Goal: Information Seeking & Learning: Learn about a topic

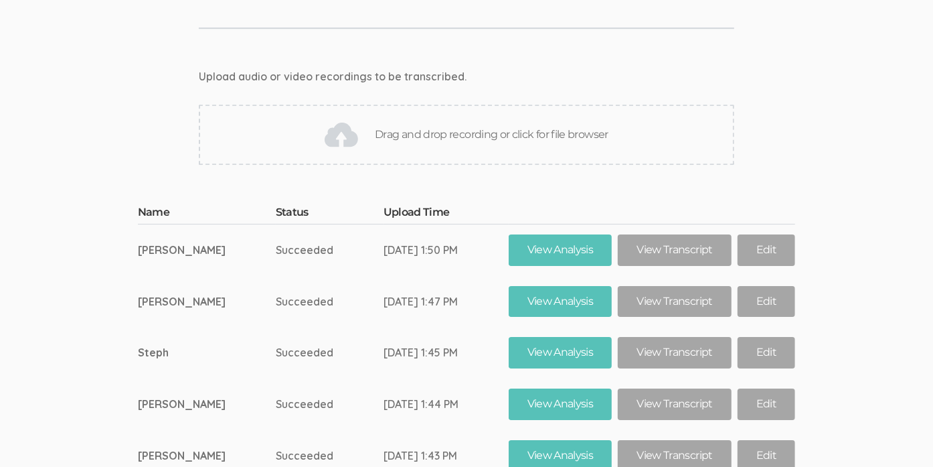
scroll to position [12248, 0]
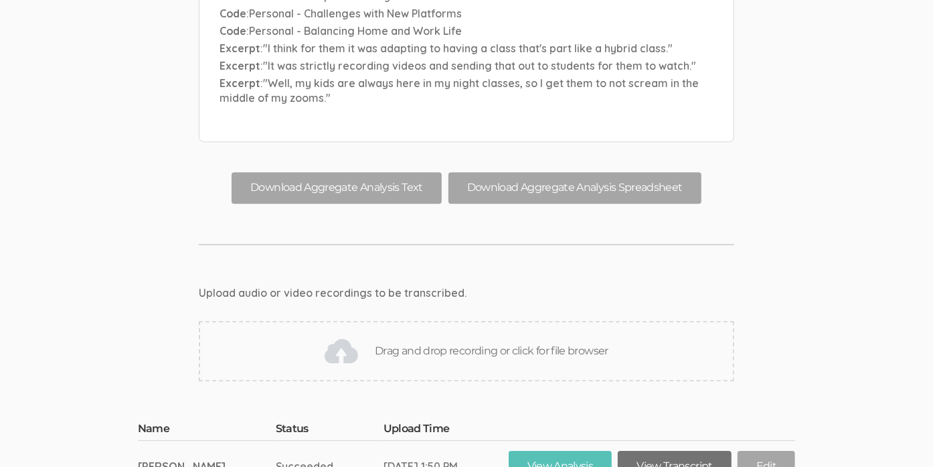
click at [682, 450] on link "View Transcript" at bounding box center [674, 465] width 113 height 31
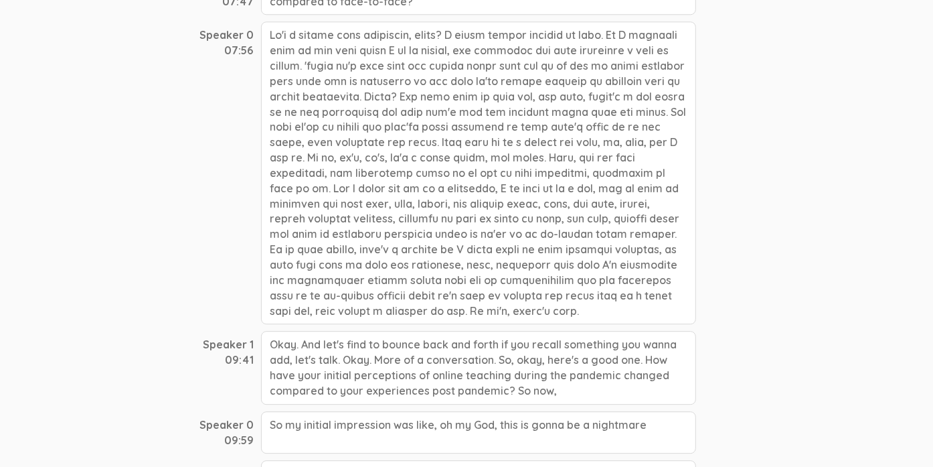
scroll to position [2276, 0]
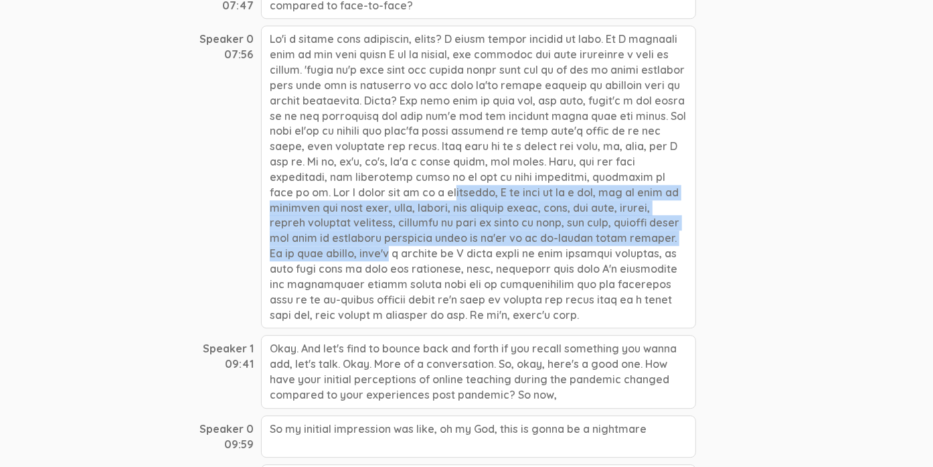
drag, startPoint x: 639, startPoint y: 137, endPoint x: 589, endPoint y: 191, distance: 73.9
click at [589, 191] on div at bounding box center [478, 176] width 435 height 303
copy div "nd I think for me as a professor, I do have to do a lot, lot to make it engagin…"
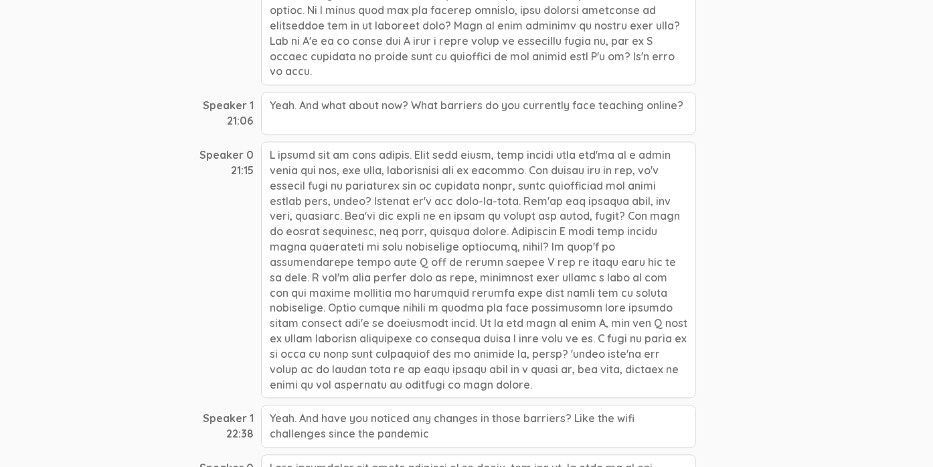
scroll to position [4953, 0]
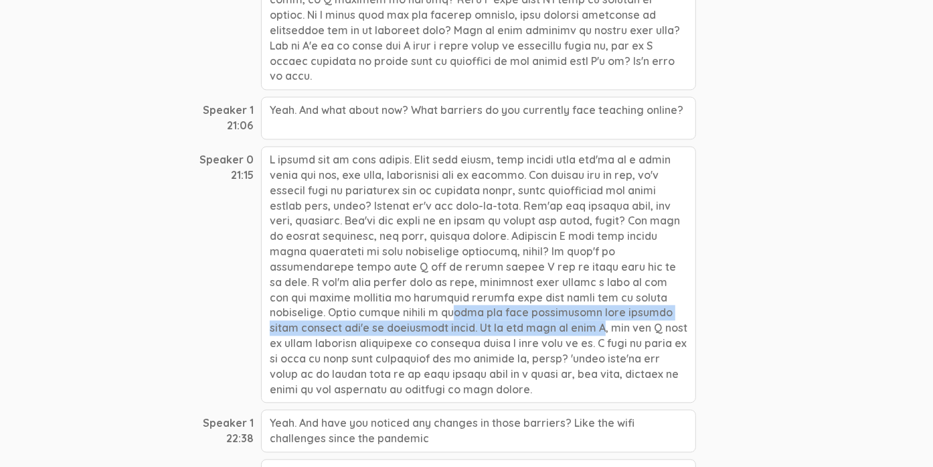
drag, startPoint x: 565, startPoint y: 224, endPoint x: 681, endPoint y: 248, distance: 118.8
click at [681, 248] on div at bounding box center [478, 274] width 435 height 257
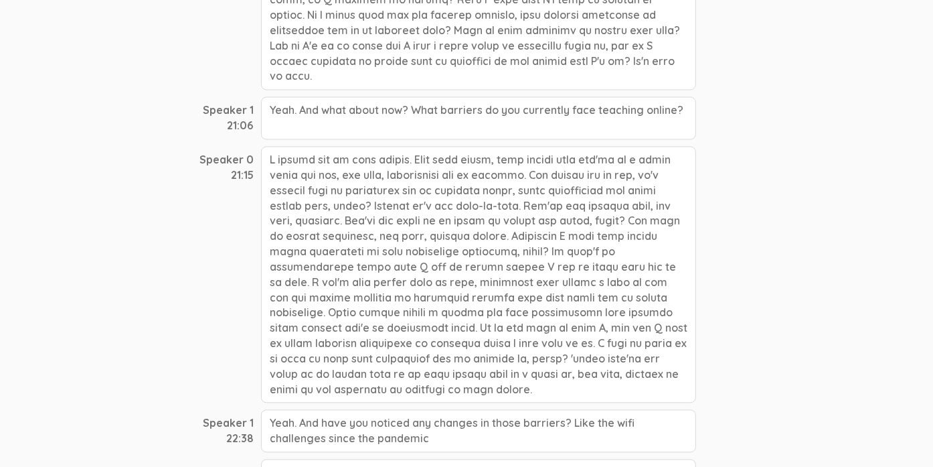
click at [675, 248] on div at bounding box center [478, 274] width 435 height 257
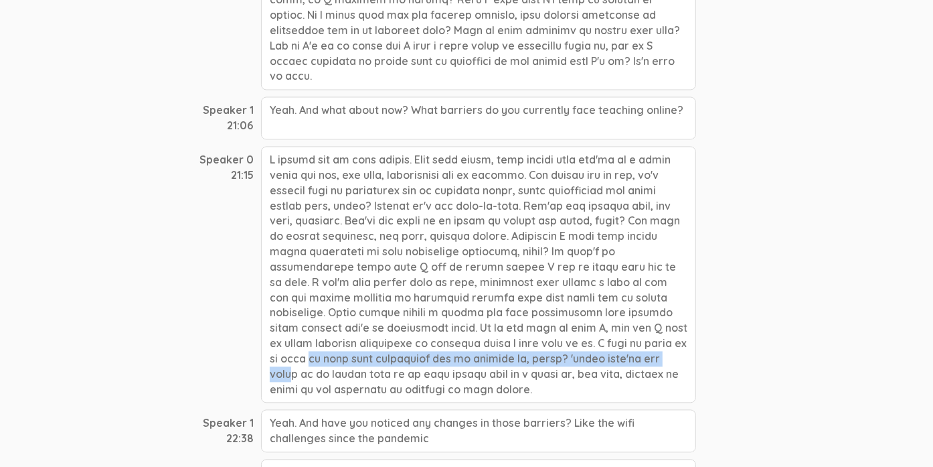
drag, startPoint x: 396, startPoint y: 271, endPoint x: 334, endPoint y: 290, distance: 64.4
click at [334, 290] on div at bounding box center [478, 274] width 435 height 257
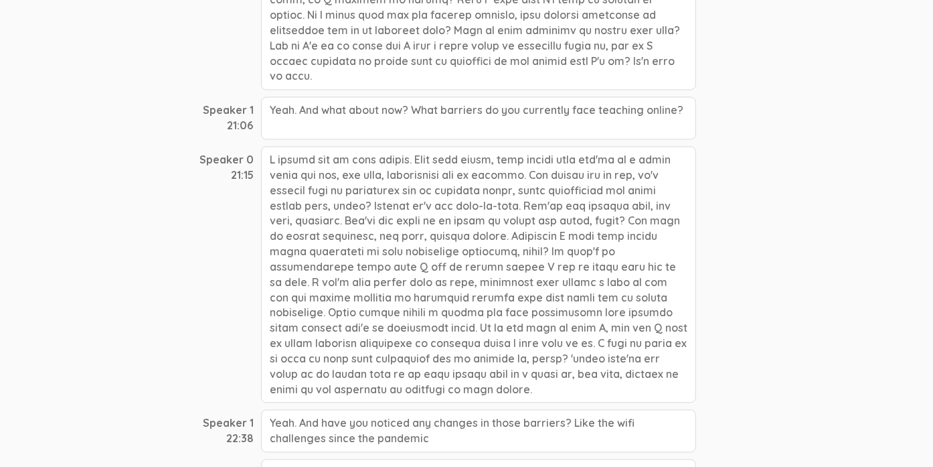
click at [366, 280] on div at bounding box center [478, 274] width 435 height 257
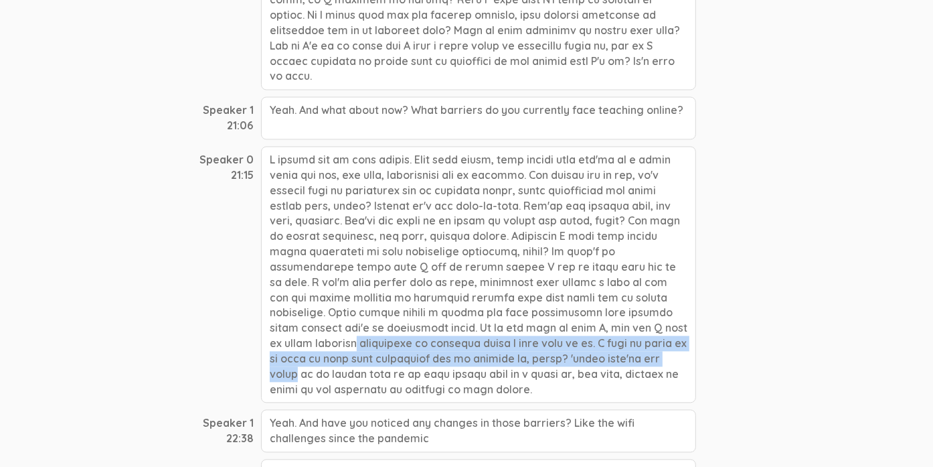
drag, startPoint x: 425, startPoint y: 259, endPoint x: 341, endPoint y: 283, distance: 87.7
click at [341, 283] on div at bounding box center [478, 274] width 435 height 257
copy div "I have to teach whatever technology or whatever thing I want them to do. I have…"
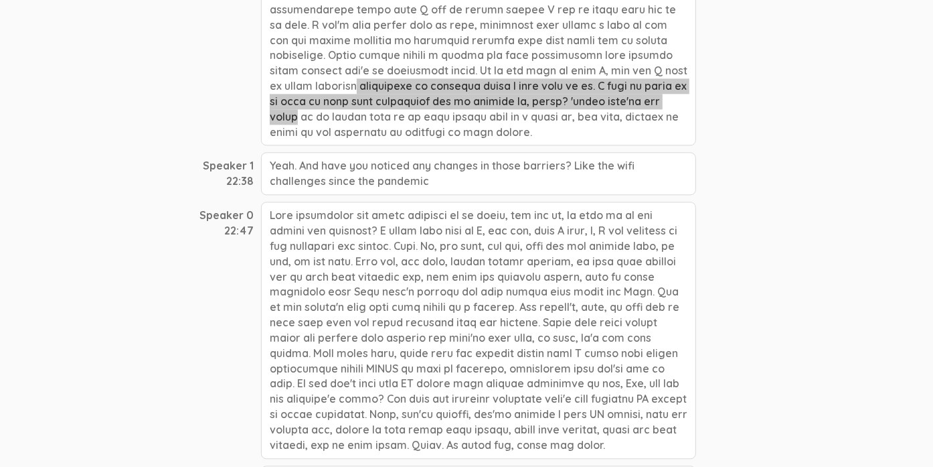
scroll to position [5221, 0]
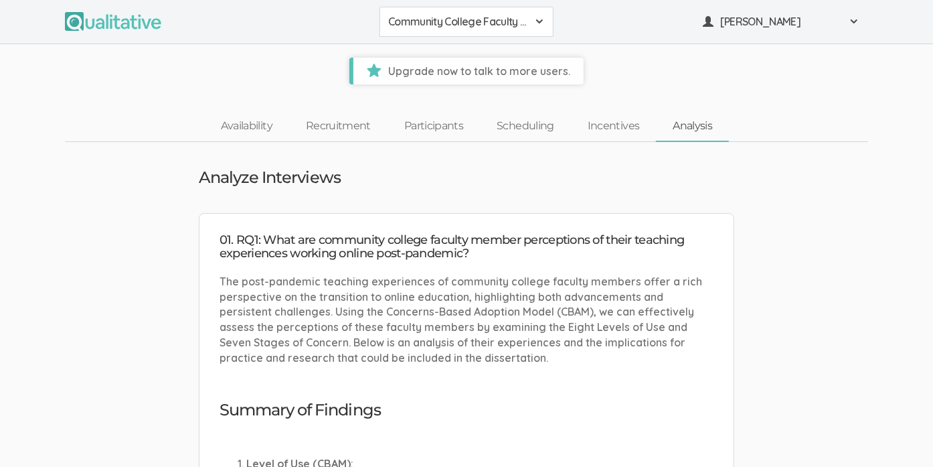
click at [681, 131] on link "Analysis" at bounding box center [692, 126] width 73 height 29
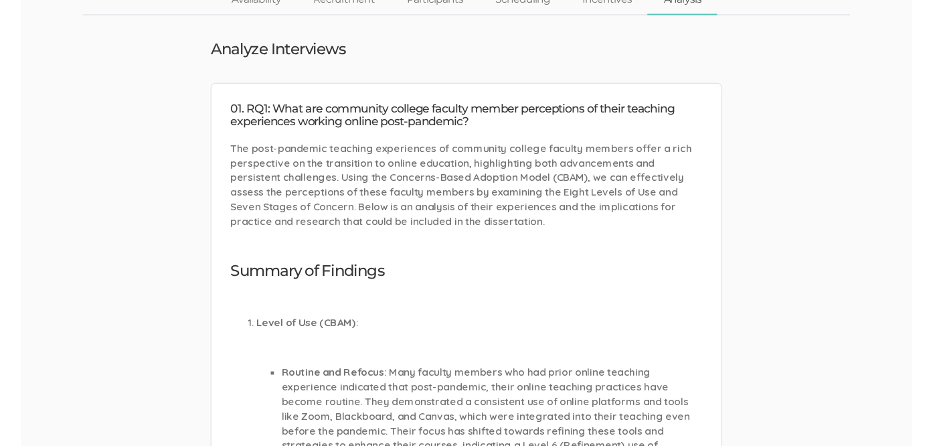
scroll to position [201, 0]
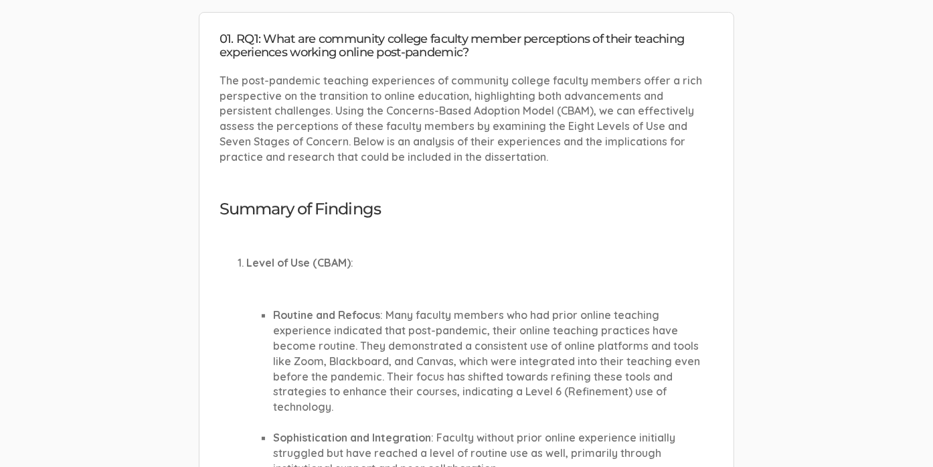
click at [673, 266] on p "Level of Use (CBAM) :" at bounding box center [479, 262] width 467 height 15
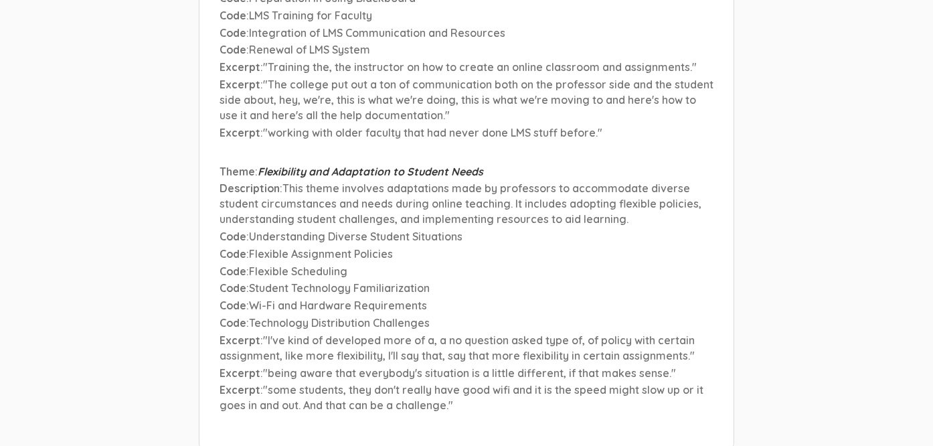
scroll to position [10558, 0]
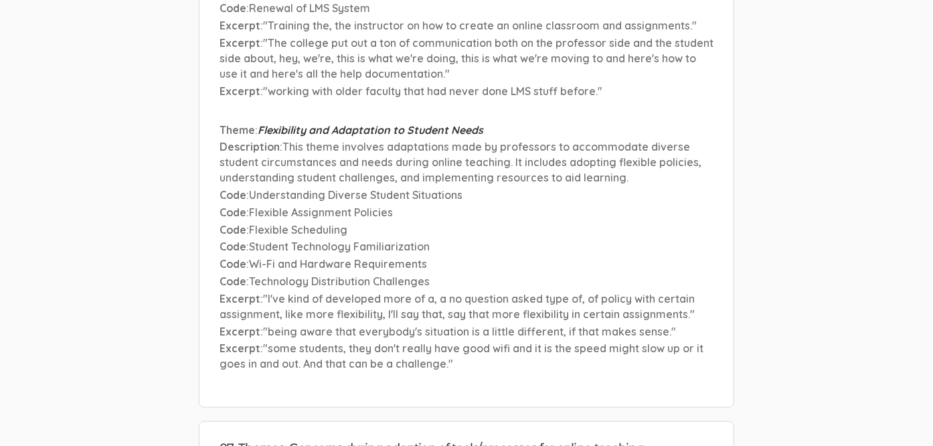
click at [429, 215] on li "Theme : Flexibility and Adaptation to Student Needs Description : This theme in…" at bounding box center [467, 248] width 494 height 252
drag, startPoint x: 445, startPoint y: 260, endPoint x: 298, endPoint y: 250, distance: 147.6
click at [298, 341] on span ""some students, they don't really have good wifi and it is the speed might slow…" at bounding box center [462, 355] width 484 height 29
click at [607, 183] on li "Theme : Flexibility and Adaptation to Student Needs Description : This theme in…" at bounding box center [467, 248] width 494 height 252
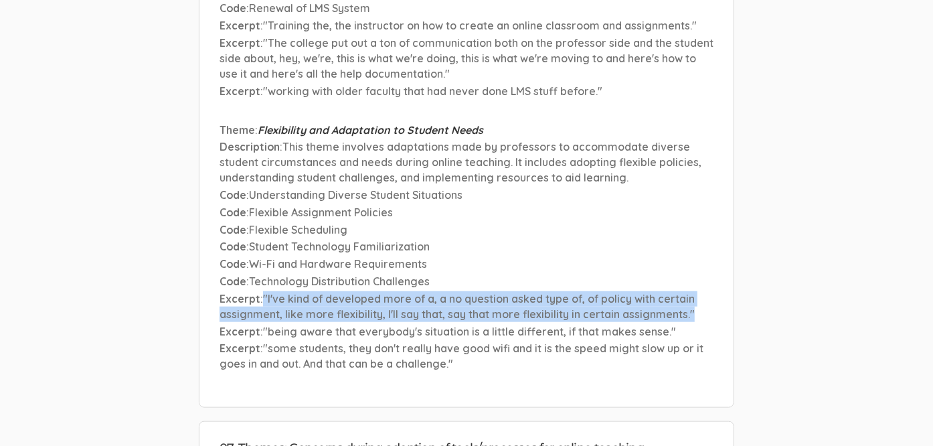
drag, startPoint x: 689, startPoint y: 210, endPoint x: 263, endPoint y: 191, distance: 426.1
click at [263, 291] on p "Excerpt : "I've kind of developed more of a, a no question asked type of, of po…" at bounding box center [467, 306] width 494 height 31
copy span ""I've kind of developed more of a, a no question asked type of, of policy with …"
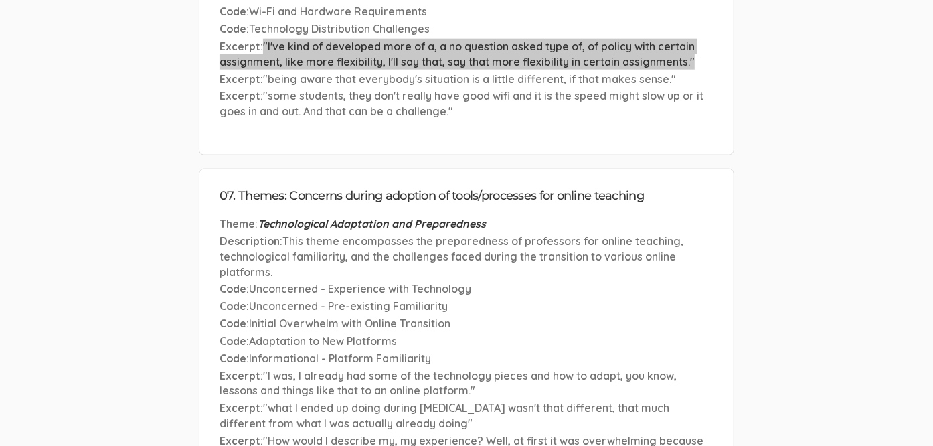
scroll to position [10826, 0]
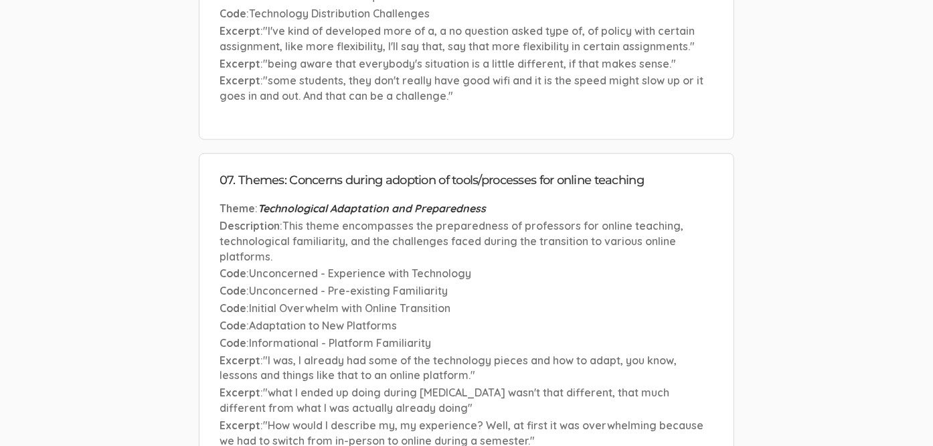
click at [436, 266] on p "Code : Unconcerned - Experience with Technology" at bounding box center [467, 273] width 494 height 15
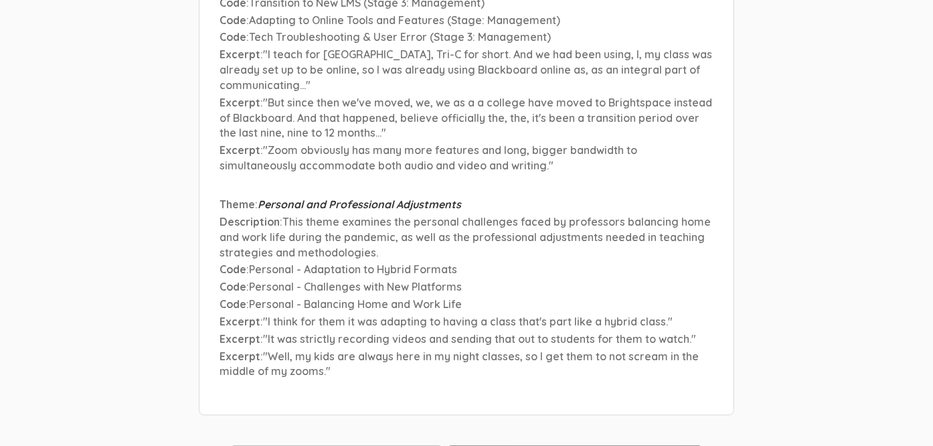
scroll to position [11983, 0]
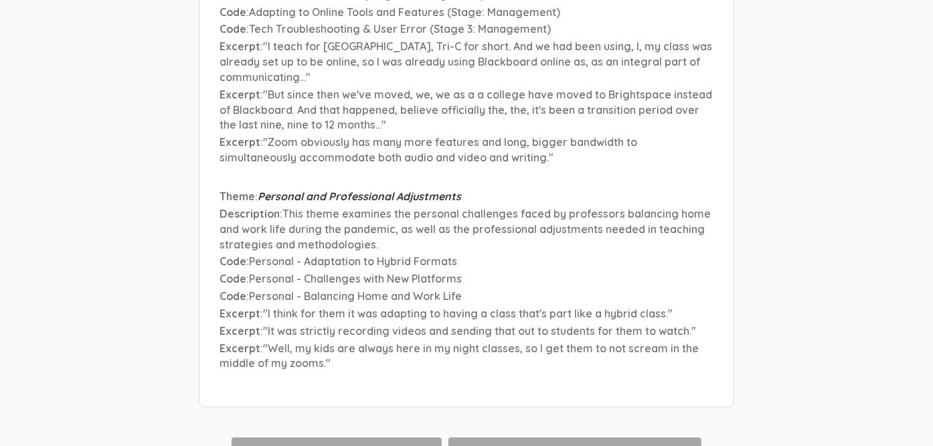
click at [428, 341] on span ""Well, my kids are always here in my night classes, so I get them to not scream…" at bounding box center [459, 355] width 479 height 29
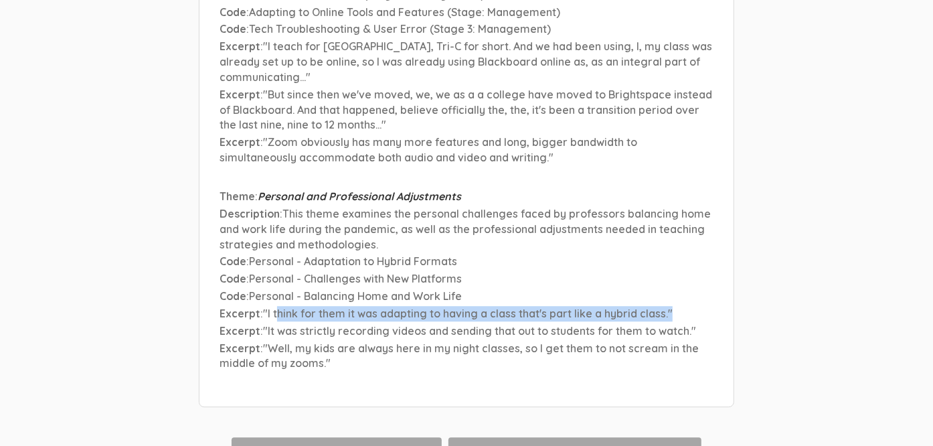
drag, startPoint x: 677, startPoint y: 207, endPoint x: 278, endPoint y: 210, distance: 398.3
click at [278, 306] on p "Excerpt : "I think for them it was adapting to having a class that's part like …" at bounding box center [467, 313] width 494 height 15
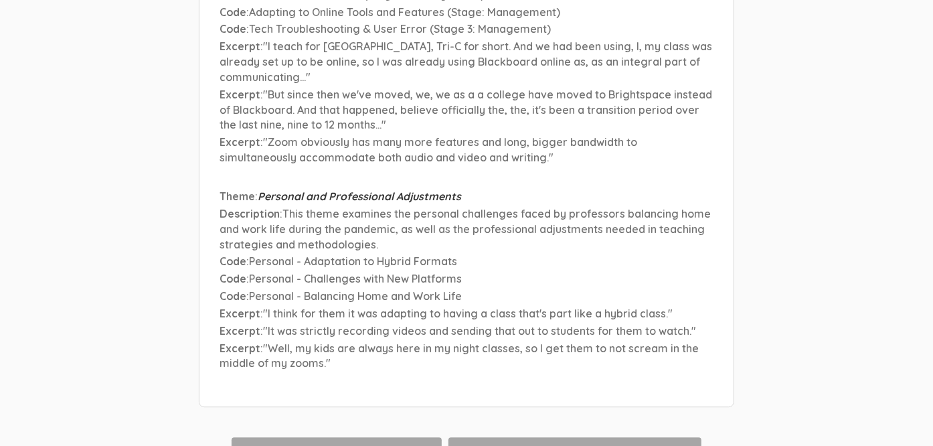
click at [418, 323] on p "Excerpt : "It was strictly recording videos and sending that out to students fo…" at bounding box center [467, 330] width 494 height 15
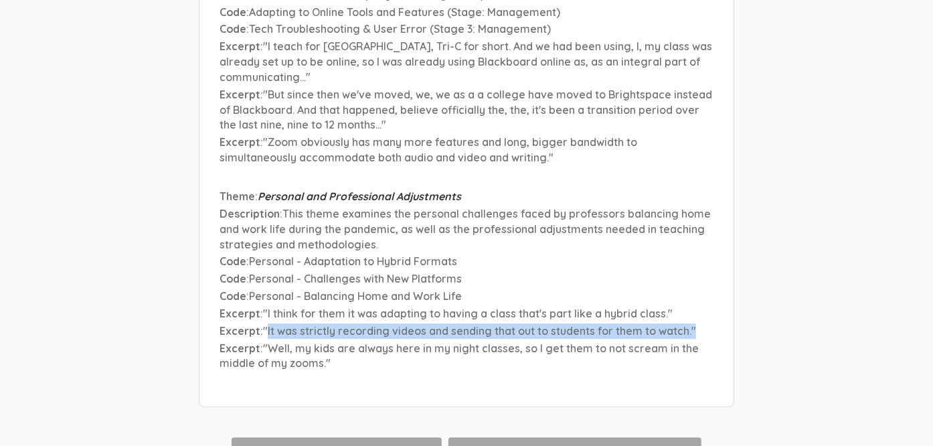
drag, startPoint x: 694, startPoint y: 224, endPoint x: 267, endPoint y: 218, distance: 427.1
click at [267, 323] on p "Excerpt : "It was strictly recording videos and sending that out to students fo…" at bounding box center [467, 330] width 494 height 15
copy span "It was strictly recording videos and sending that out to students for them to w…"
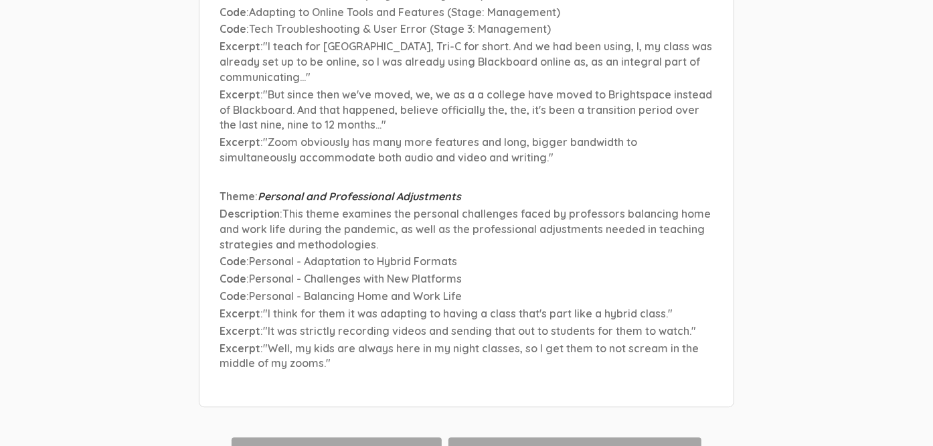
click at [701, 288] on p "Code : Personal - Balancing Home and Work Life" at bounding box center [467, 295] width 494 height 15
click at [323, 437] on button "Download Aggregate Analysis Text" at bounding box center [337, 452] width 210 height 31
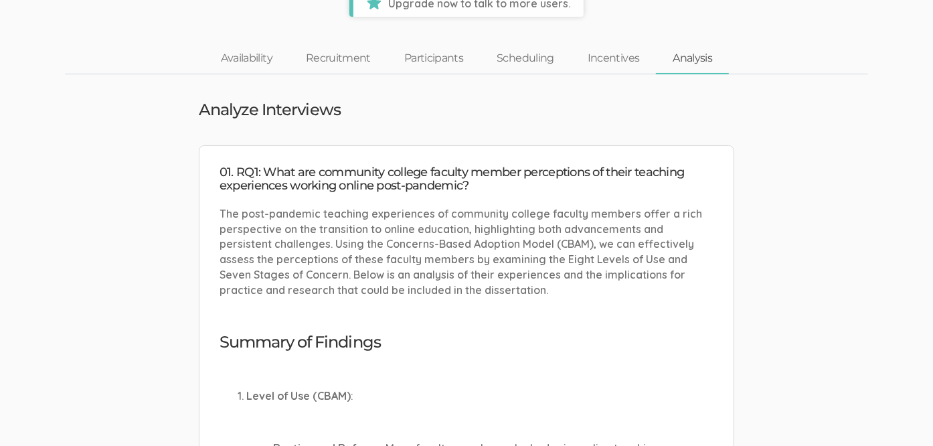
scroll to position [67, 0]
click at [440, 50] on link "Participants" at bounding box center [434, 59] width 92 height 29
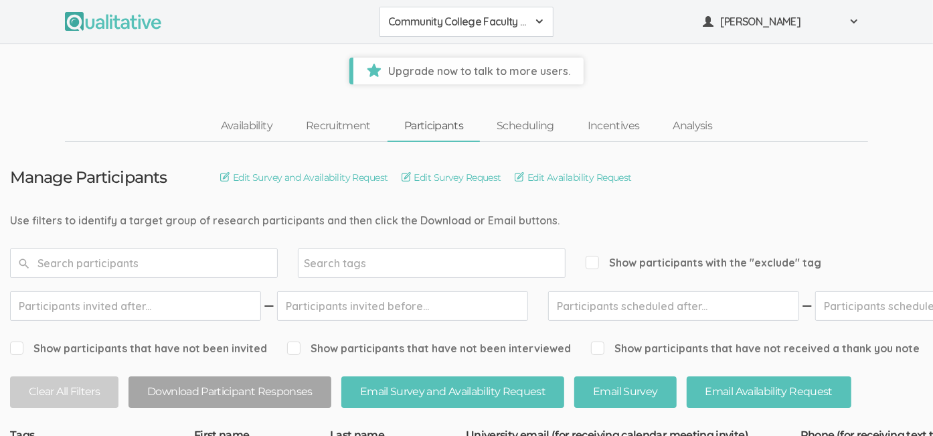
drag, startPoint x: 442, startPoint y: 51, endPoint x: 456, endPoint y: 64, distance: 19.0
click at [456, 64] on span "Upgrade now to talk to more users." at bounding box center [468, 71] width 230 height 27
click at [664, 124] on link "Analysis" at bounding box center [692, 126] width 73 height 29
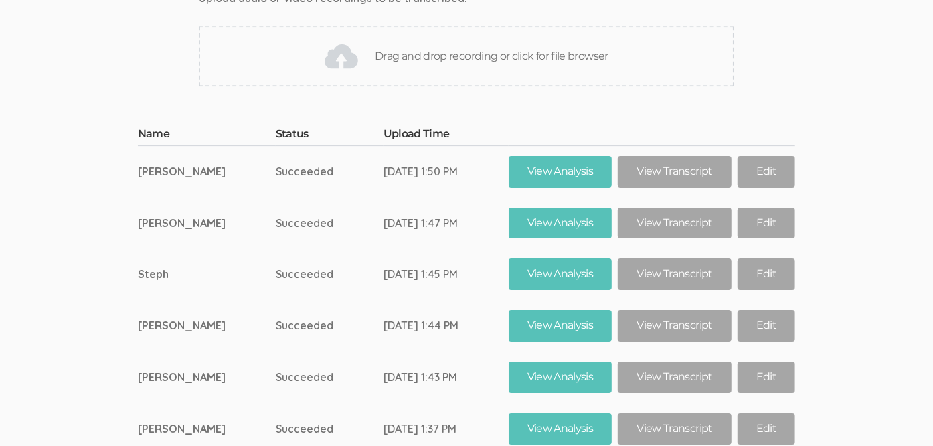
scroll to position [12750, 0]
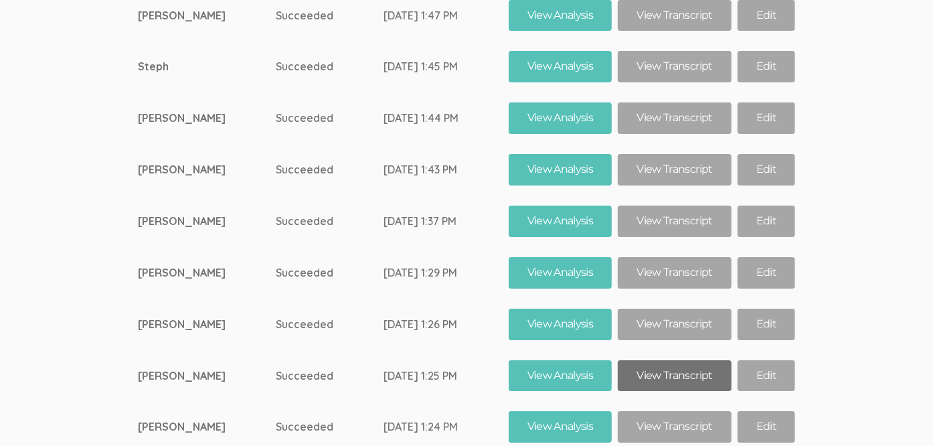
click at [618, 360] on link "View Transcript" at bounding box center [674, 375] width 113 height 31
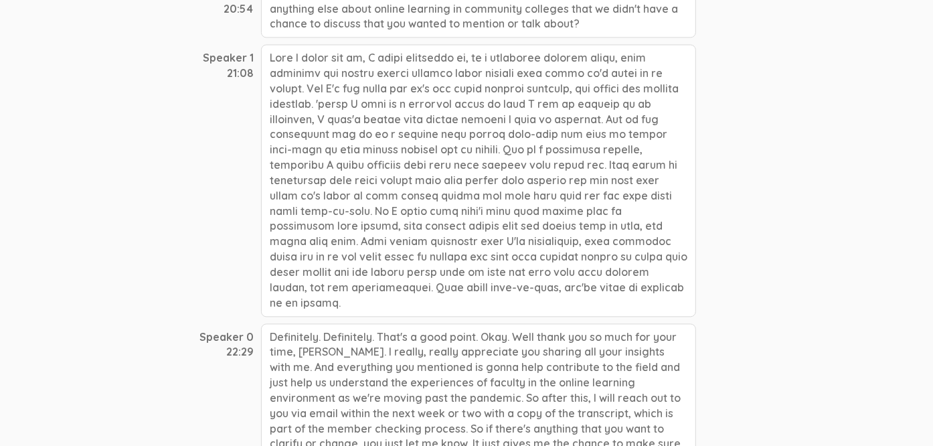
scroll to position [5011, 0]
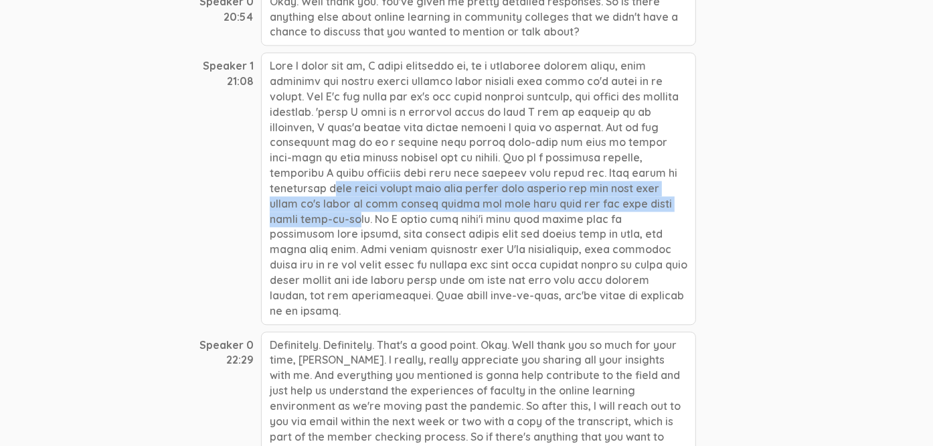
drag, startPoint x: 547, startPoint y: 135, endPoint x: 532, endPoint y: 159, distance: 28.8
click at [532, 159] on div at bounding box center [478, 188] width 435 height 272
click at [519, 171] on div at bounding box center [478, 188] width 435 height 272
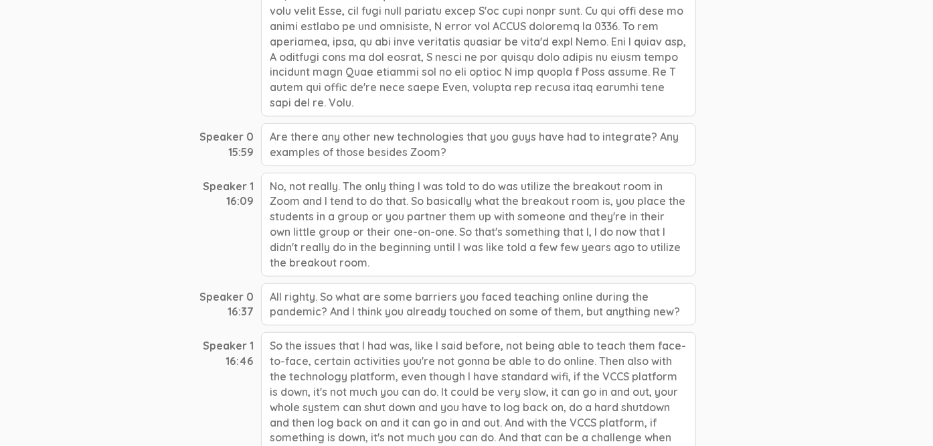
scroll to position [3806, 0]
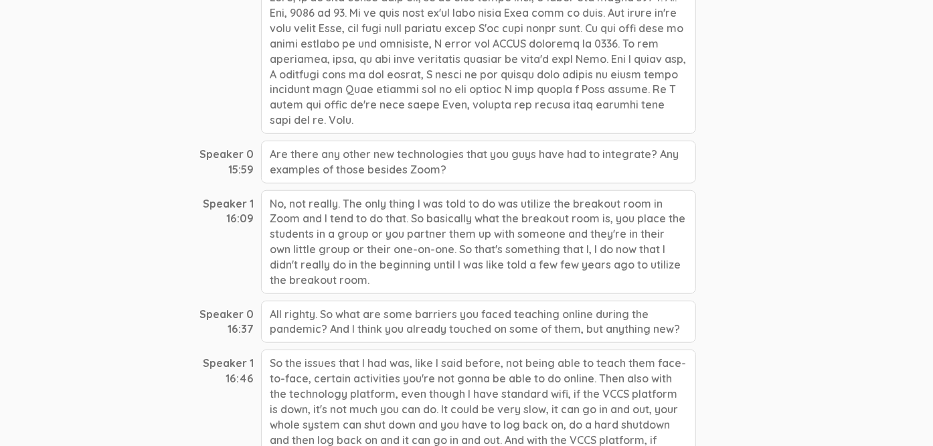
drag, startPoint x: 433, startPoint y: 248, endPoint x: 429, endPoint y: 218, distance: 30.4
click at [429, 218] on div "No, not really. The only thing I was told to do was utilize the breakout room i…" at bounding box center [478, 242] width 435 height 104
copy div "So that's something that I, I do now that I didn't really do in the beginning u…"
click at [491, 386] on div "So the issues that I had was, like I said before, not being able to teach them …" at bounding box center [478, 446] width 435 height 195
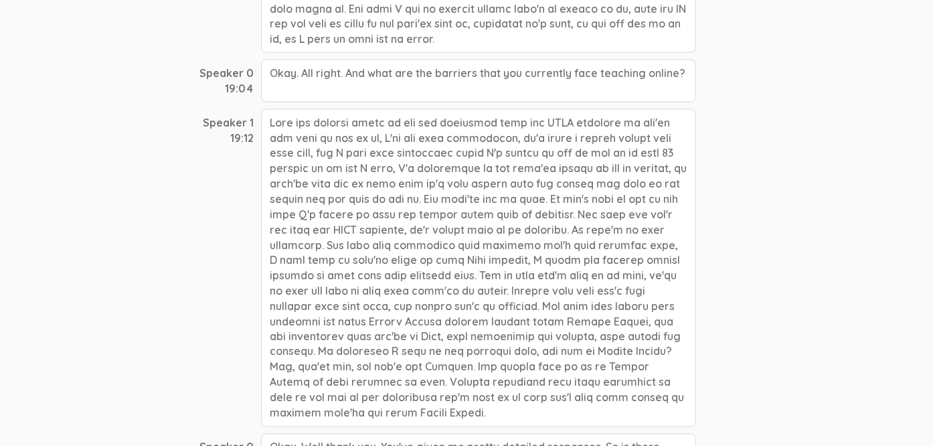
click at [539, 238] on div at bounding box center [478, 268] width 435 height 318
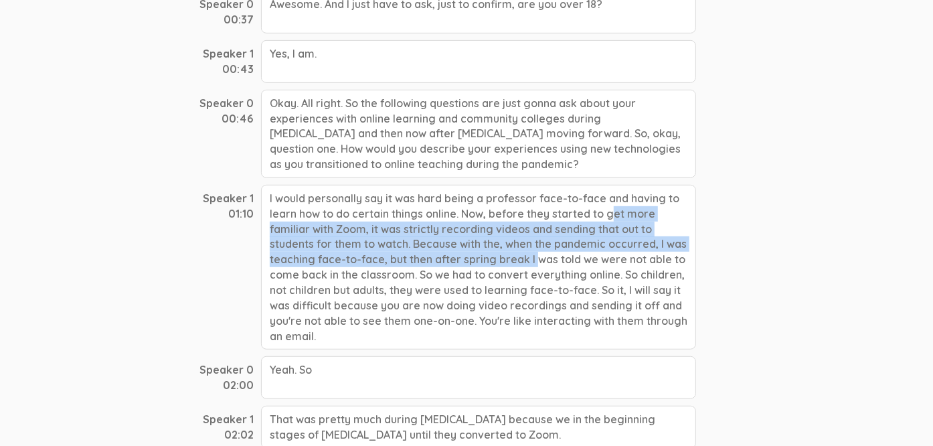
drag, startPoint x: 483, startPoint y: 206, endPoint x: 410, endPoint y: 246, distance: 83.3
click at [410, 246] on div "I would personally say it was hard being a professor face-to-face and having to…" at bounding box center [478, 267] width 435 height 165
copy div "before they started to get more familiar with Zoom, it was strictly recording v…"
click at [407, 245] on div "I would personally say it was hard being a professor face-to-face and having to…" at bounding box center [478, 267] width 435 height 165
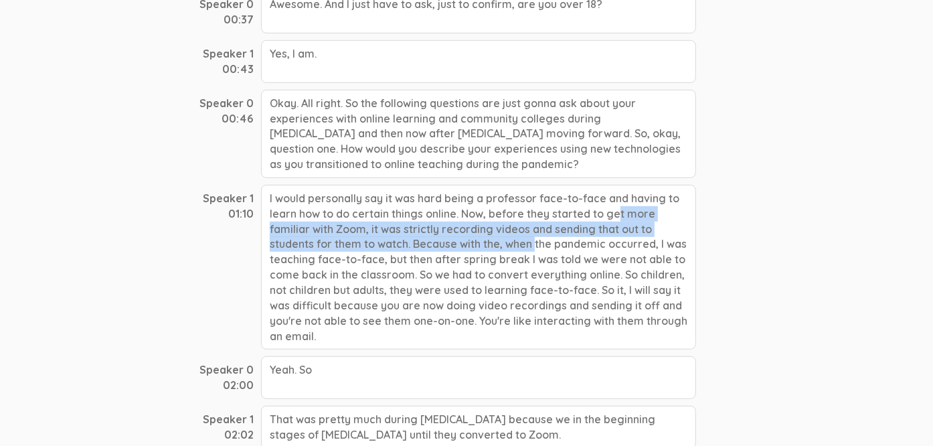
drag, startPoint x: 405, startPoint y: 239, endPoint x: 489, endPoint y: 201, distance: 92.0
click at [489, 201] on div "I would personally say it was hard being a professor face-to-face and having to…" at bounding box center [478, 267] width 435 height 165
copy div "before they started to get more familiar with Zoom, it was strictly recording v…"
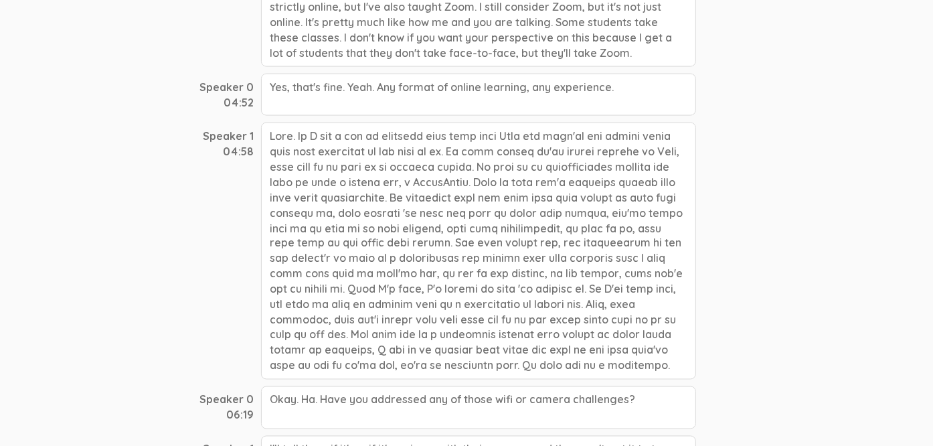
scroll to position [1386, 0]
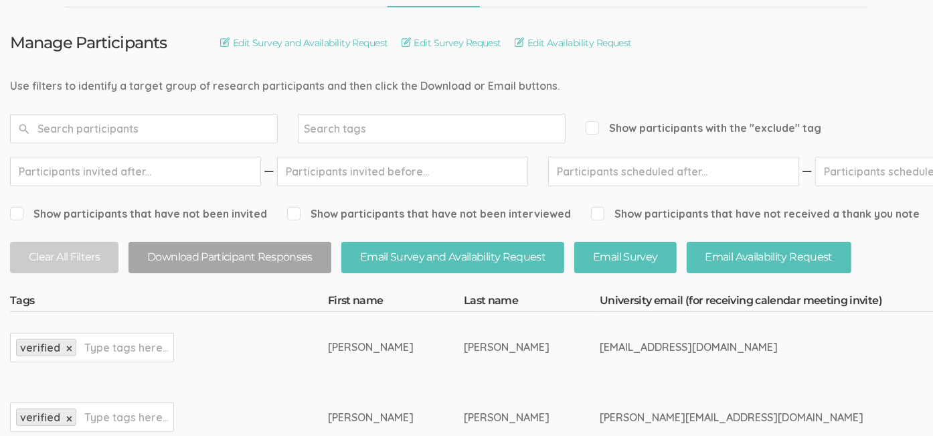
scroll to position [134, 0]
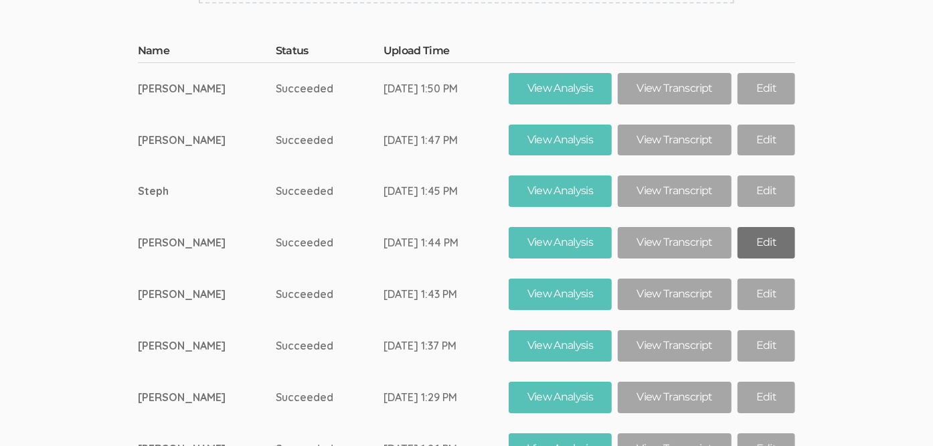
scroll to position [12651, 0]
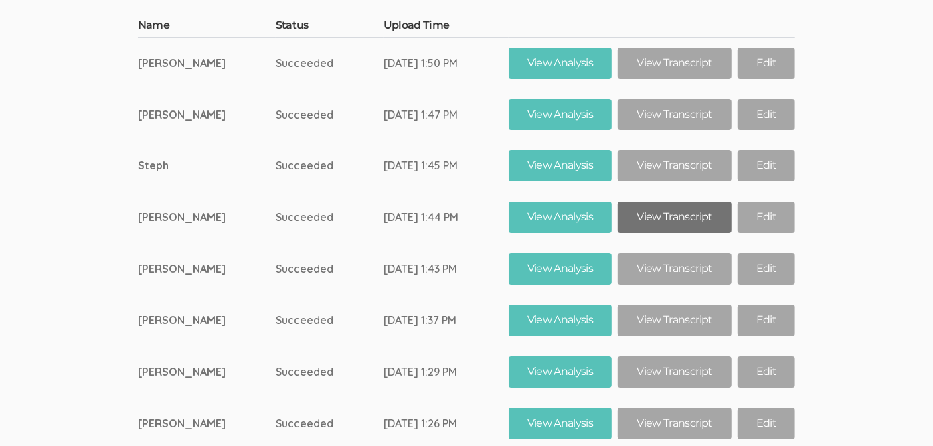
click at [622, 201] on link "View Transcript" at bounding box center [674, 216] width 113 height 31
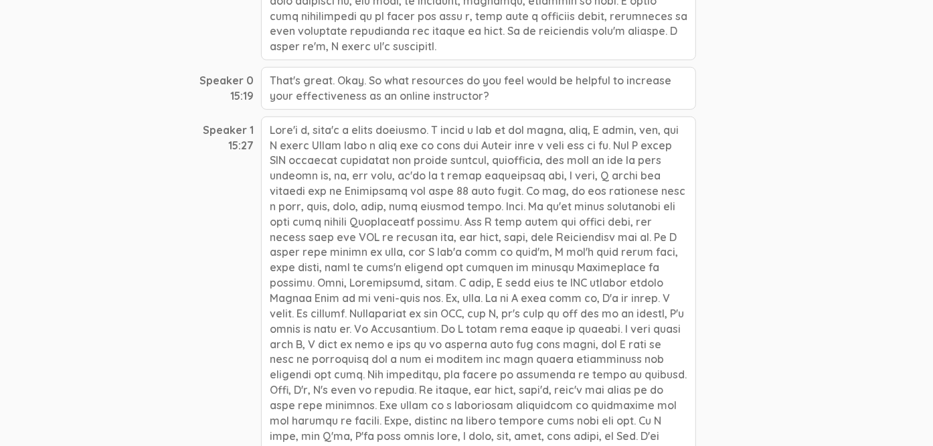
scroll to position [3681, 0]
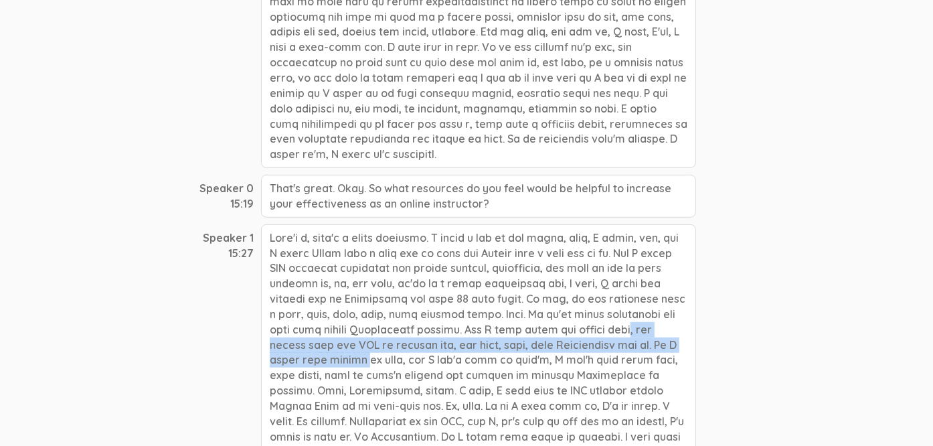
drag, startPoint x: 407, startPoint y: 218, endPoint x: 527, endPoint y: 241, distance: 122.6
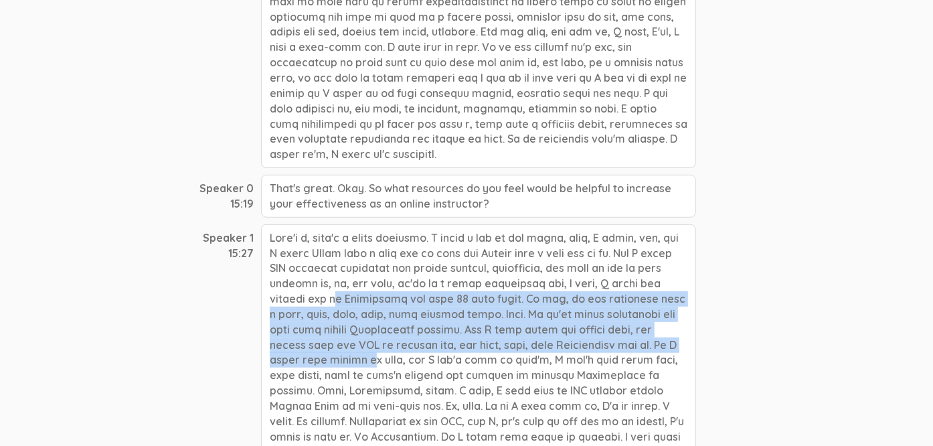
drag, startPoint x: 594, startPoint y: 173, endPoint x: 529, endPoint y: 238, distance: 92.8
copy div "I think the college was on Blackboard for like 20 plus years. It was, it was so…"
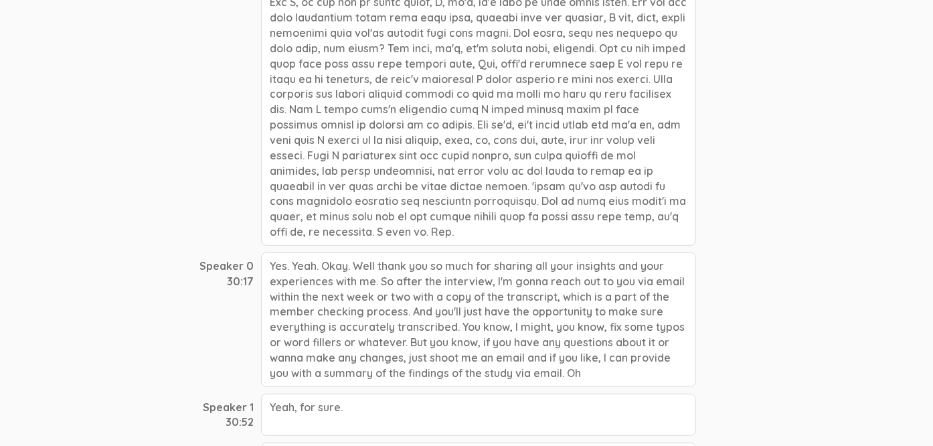
scroll to position [7011, 0]
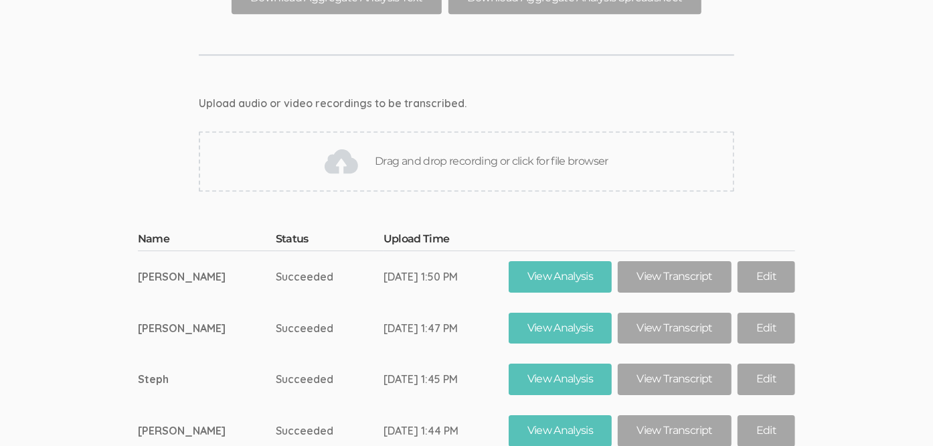
scroll to position [12545, 0]
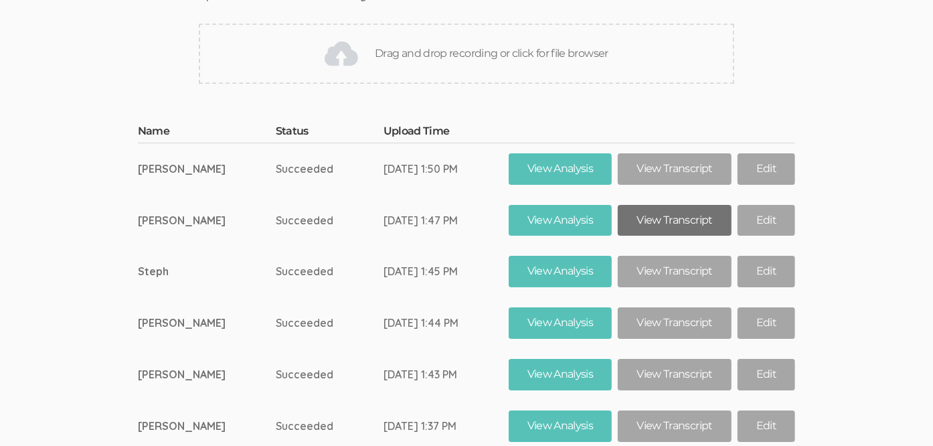
click at [661, 205] on link "View Transcript" at bounding box center [674, 220] width 113 height 31
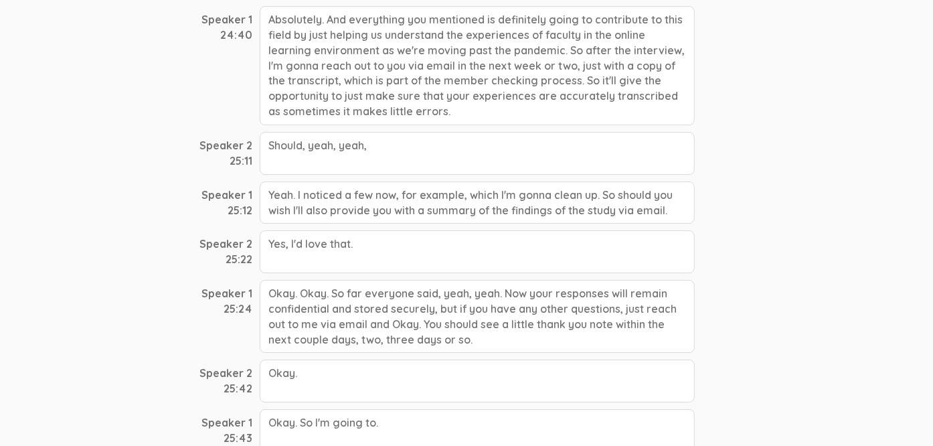
scroll to position [6090, 0]
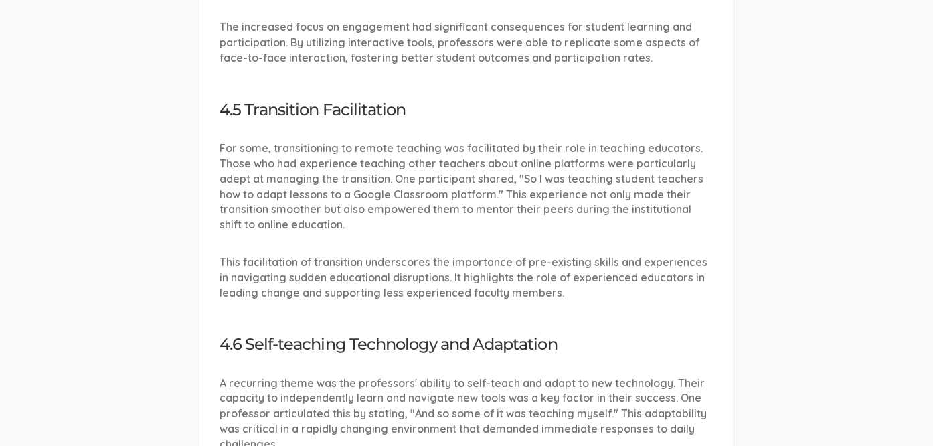
scroll to position [3012, 0]
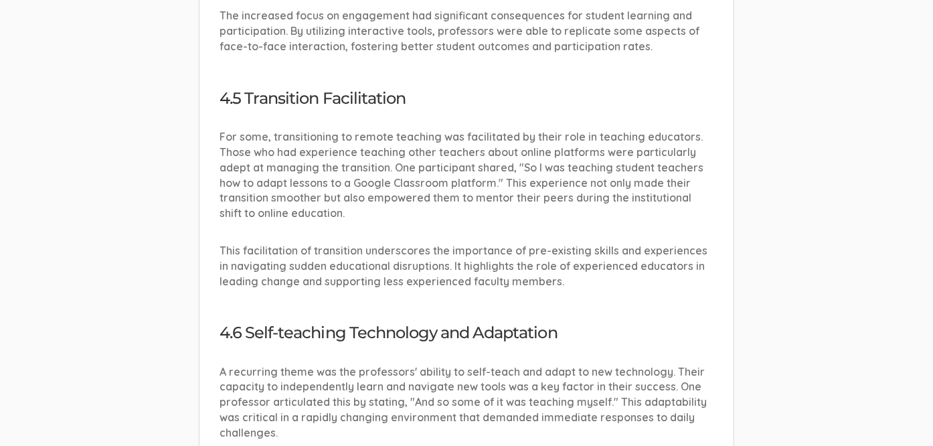
click at [588, 320] on div "4.1 Introduction The transition to online teaching during the [MEDICAL_DATA] pa…" at bounding box center [467, 189] width 494 height 1940
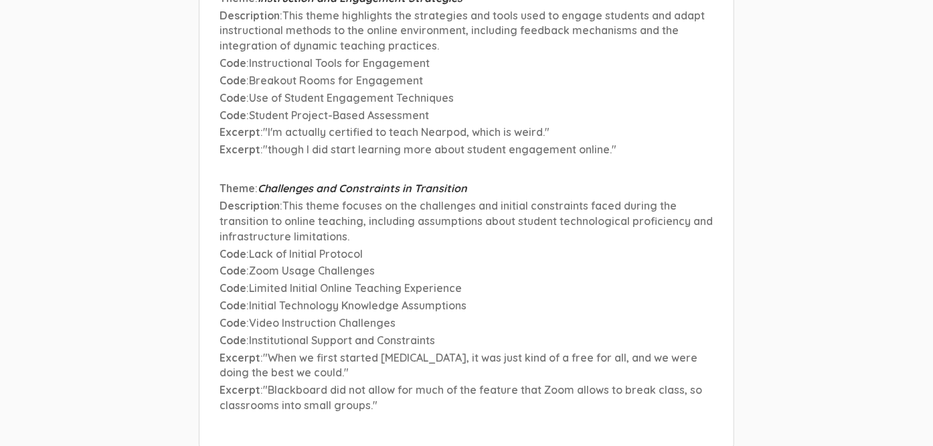
scroll to position [8560, 0]
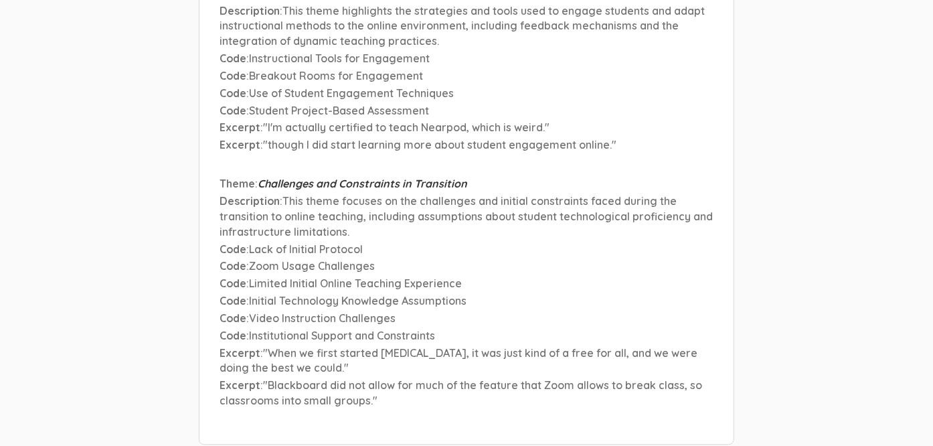
click at [375, 378] on p "Excerpt : "Blackboard did not allow for much of the feature that Zoom allows to…" at bounding box center [467, 393] width 494 height 31
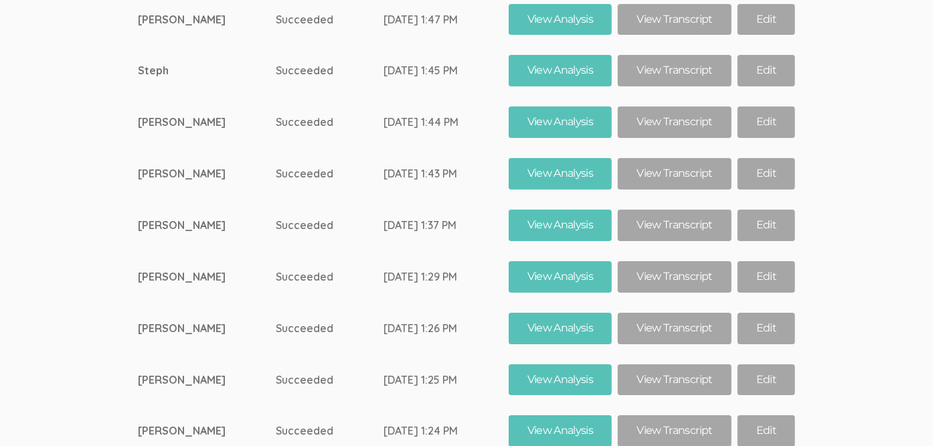
scroll to position [12750, 0]
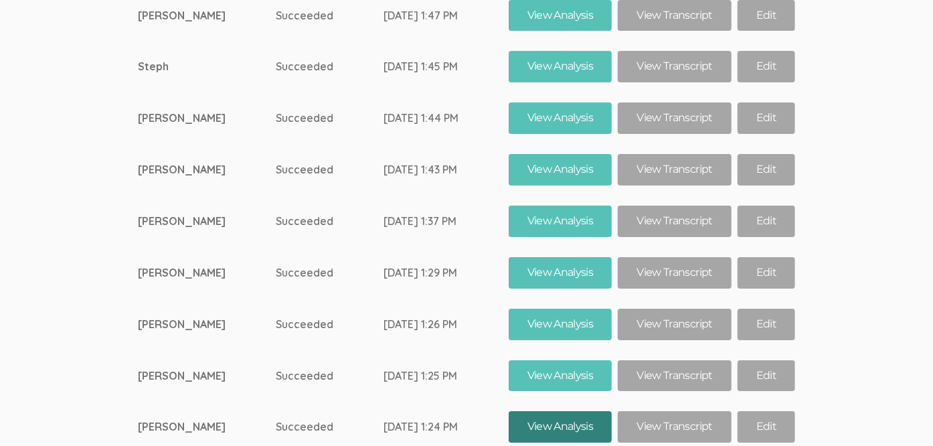
click at [509, 411] on link "View Analysis" at bounding box center [561, 426] width 104 height 31
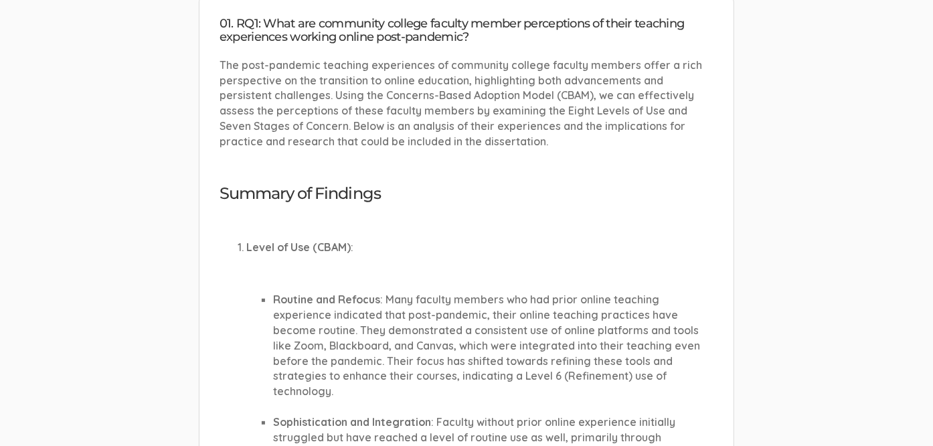
scroll to position [268, 0]
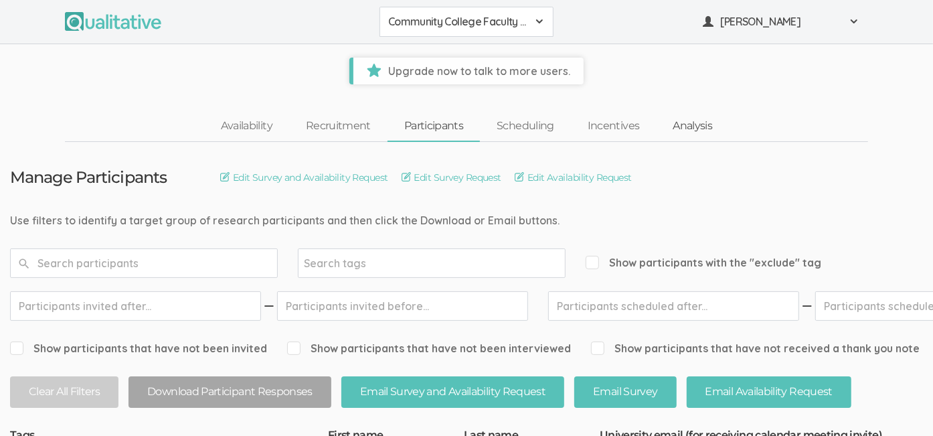
click at [679, 132] on link "Analysis" at bounding box center [692, 126] width 73 height 29
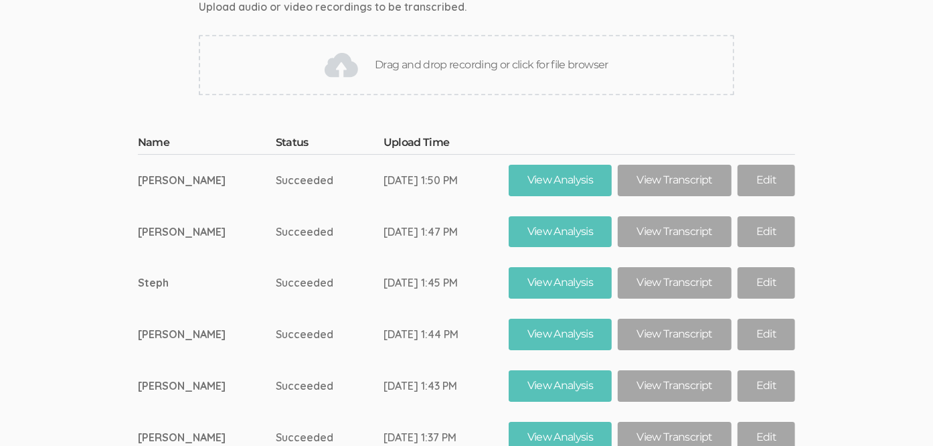
scroll to position [12750, 0]
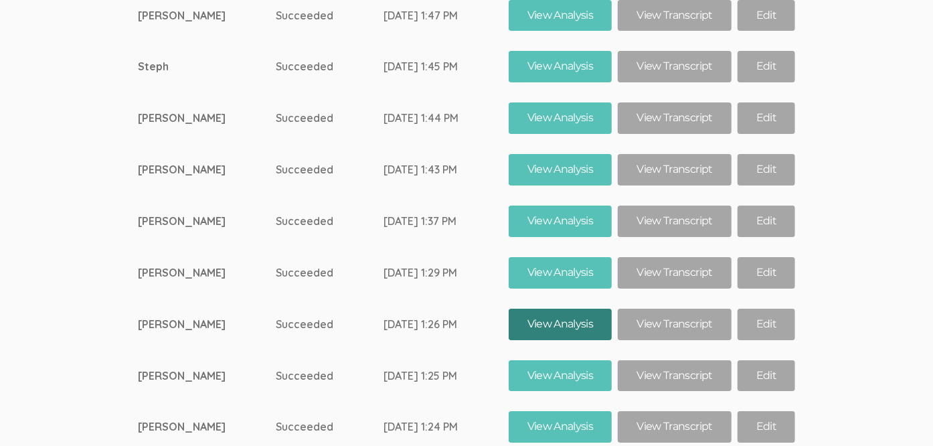
click at [517, 309] on link "View Analysis" at bounding box center [561, 324] width 104 height 31
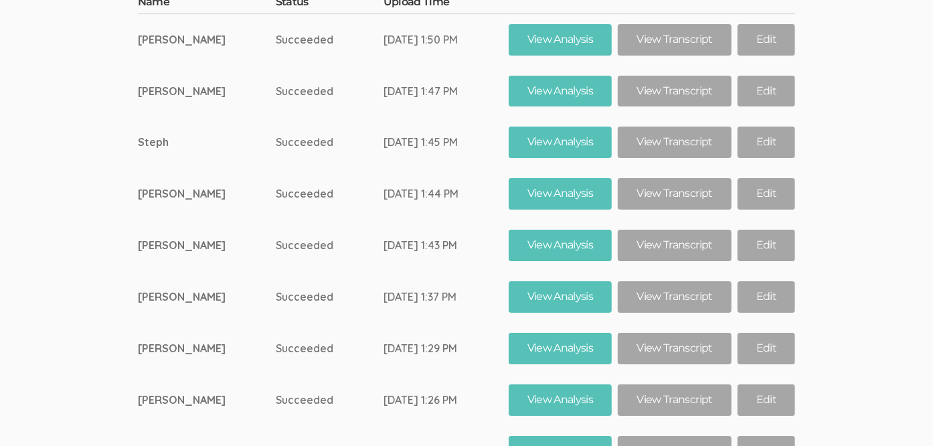
scroll to position [12750, 0]
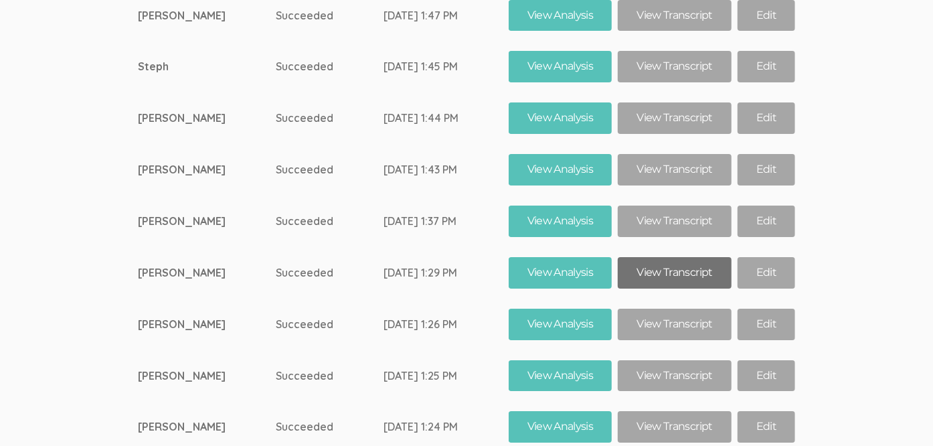
click at [631, 257] on link "View Transcript" at bounding box center [674, 272] width 113 height 31
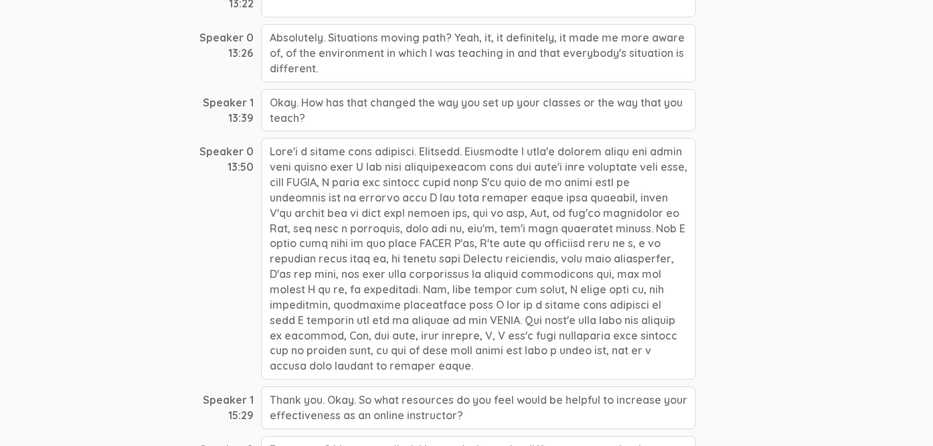
scroll to position [3012, 0]
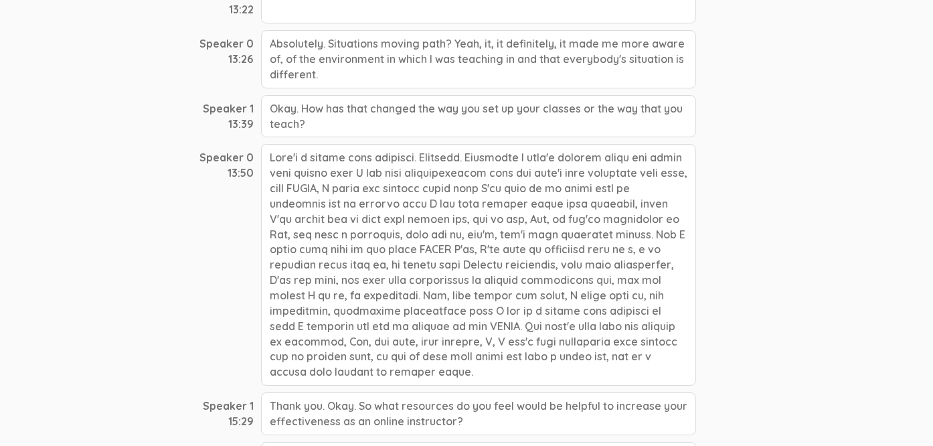
drag, startPoint x: 367, startPoint y: 293, endPoint x: 372, endPoint y: 262, distance: 30.5
click at [372, 262] on div at bounding box center [478, 265] width 435 height 242
copy div "I don't know everything this student may be dealing with, so let me show some g…"
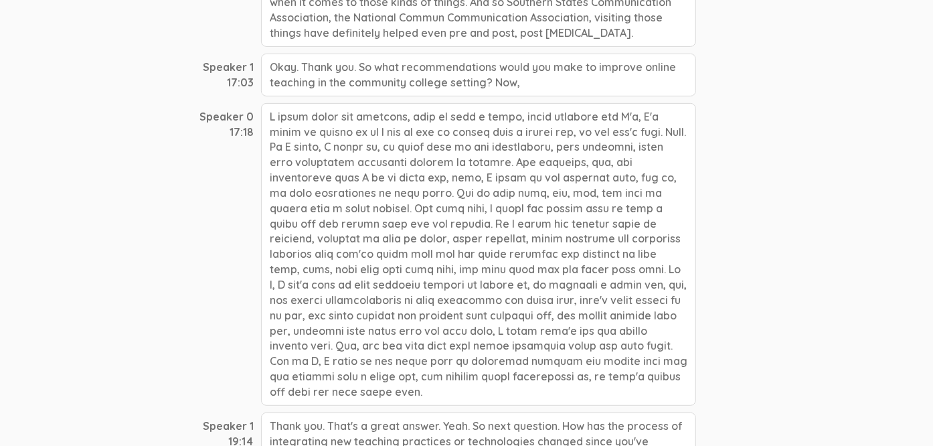
scroll to position [3614, 0]
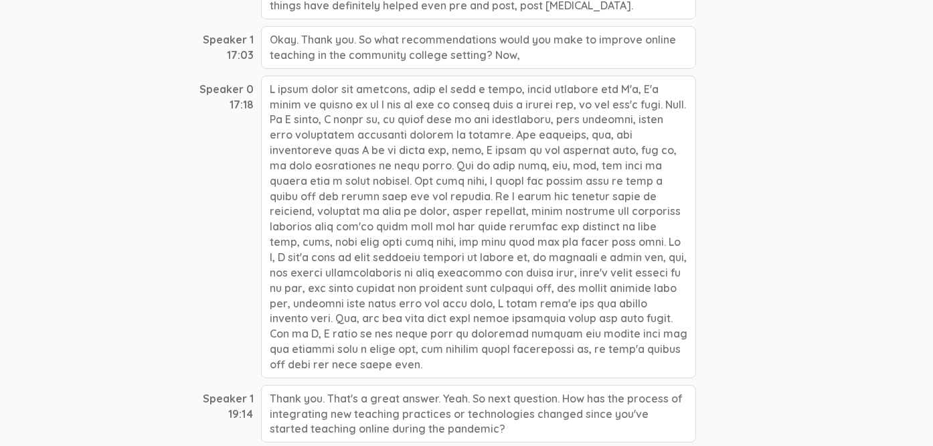
click at [503, 268] on div at bounding box center [478, 227] width 435 height 303
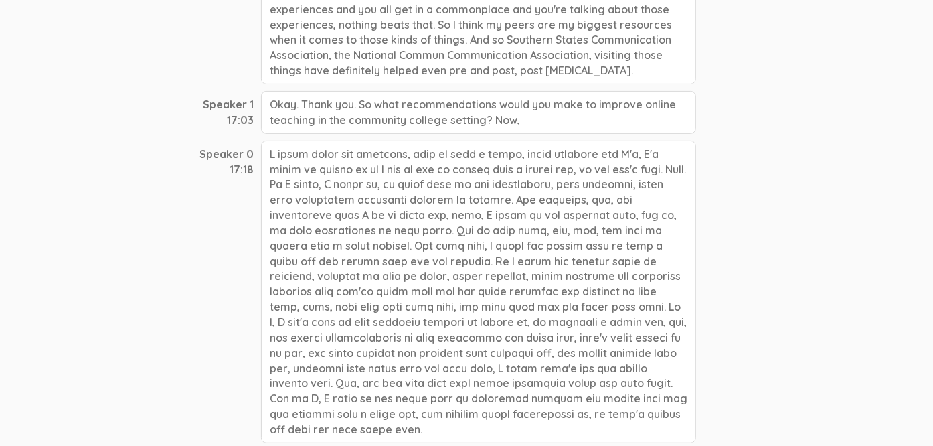
scroll to position [3548, 0]
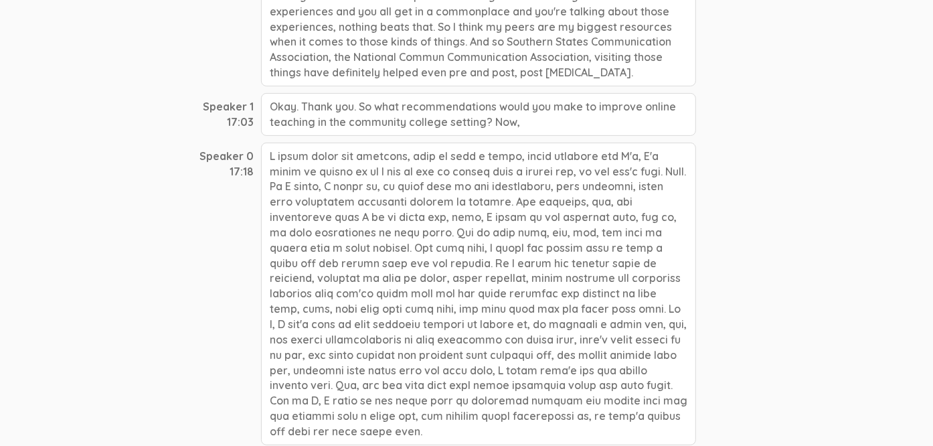
drag, startPoint x: 663, startPoint y: 334, endPoint x: 578, endPoint y: 310, distance: 88.4
click at [578, 310] on div at bounding box center [478, 294] width 435 height 303
copy div "I think it all comes down to basically letting the people that you are serving …"
click at [546, 149] on div at bounding box center [478, 294] width 435 height 303
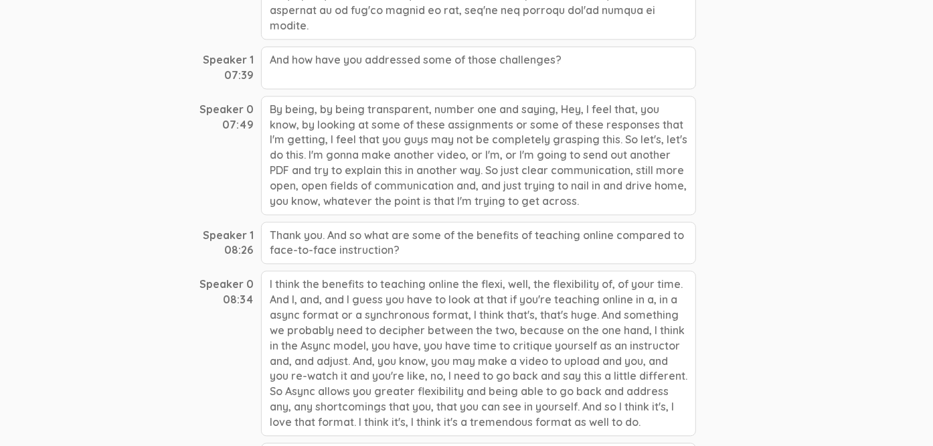
scroll to position [1862, 0]
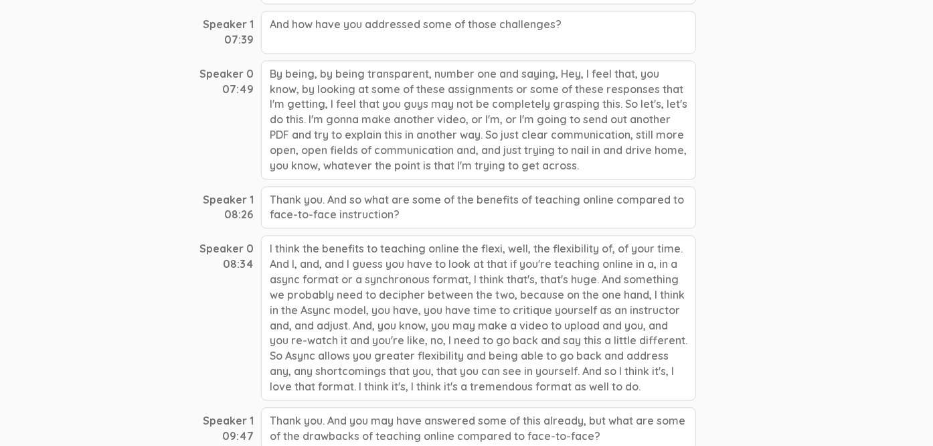
click at [537, 235] on div "I think the benefits to teaching online the flexi, well, the flexibility of, of…" at bounding box center [478, 317] width 435 height 165
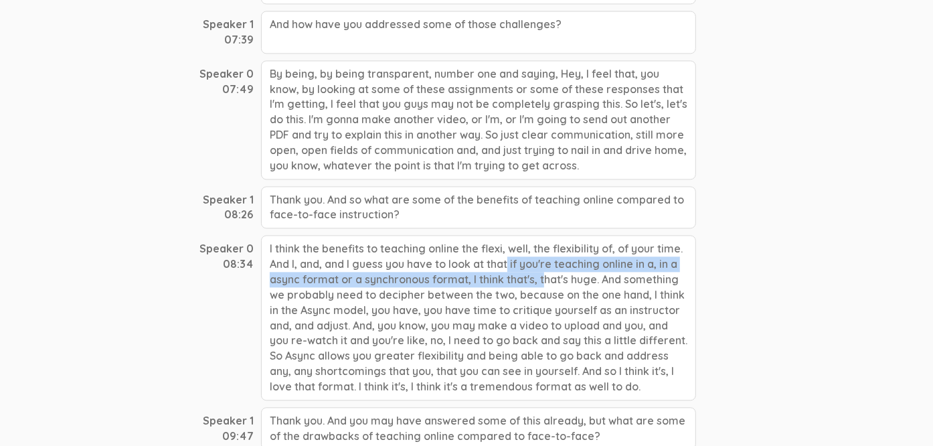
drag, startPoint x: 380, startPoint y: 222, endPoint x: 428, endPoint y: 239, distance: 51.0
click at [428, 239] on div "I think the benefits to teaching online the flexi, well, the flexibility of, of…" at bounding box center [478, 317] width 435 height 165
click at [427, 239] on div "I think the benefits to teaching online the flexi, well, the flexibility of, of…" at bounding box center [478, 317] width 435 height 165
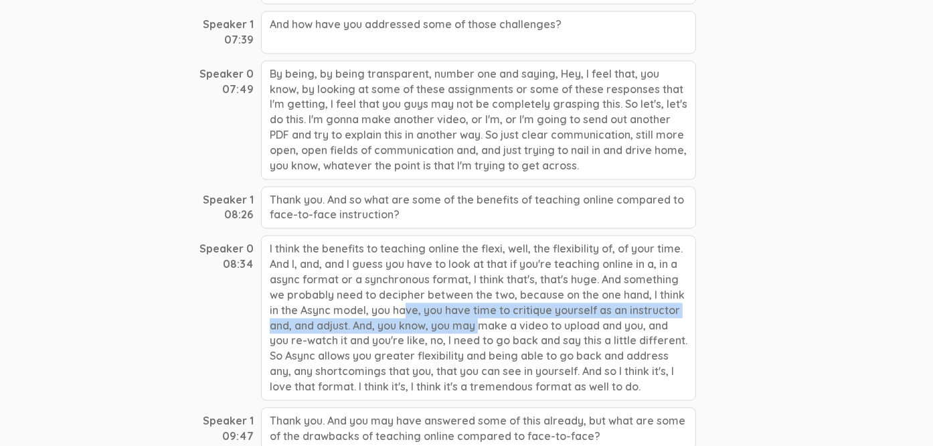
drag, startPoint x: 268, startPoint y: 267, endPoint x: 344, endPoint y: 286, distance: 78.1
click at [344, 286] on div "I think the benefits to teaching online the flexi, well, the flexibility of, of…" at bounding box center [478, 317] width 435 height 165
click at [599, 262] on div "I think the benefits to teaching online the flexi, well, the flexibility of, of…" at bounding box center [478, 317] width 435 height 165
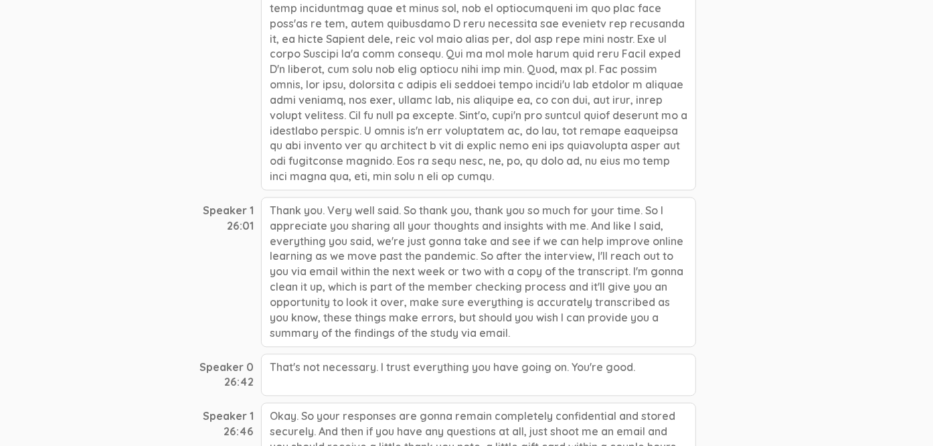
scroll to position [5219, 0]
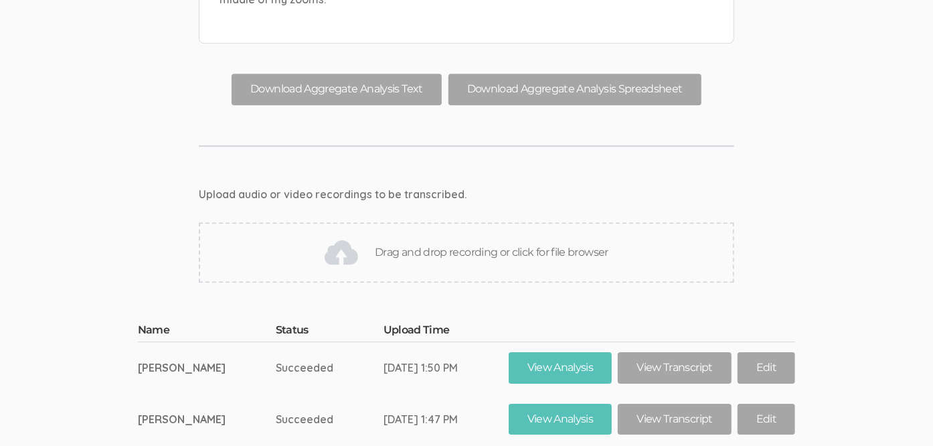
scroll to position [12634, 0]
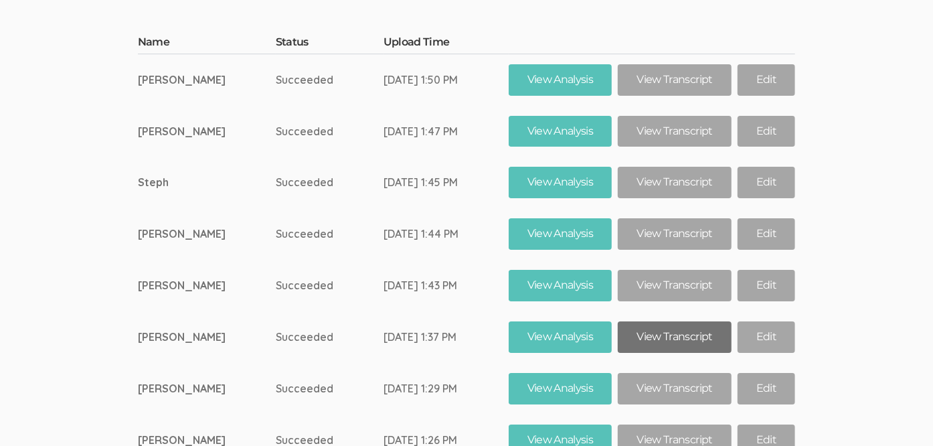
click at [638, 321] on link "View Transcript" at bounding box center [674, 336] width 113 height 31
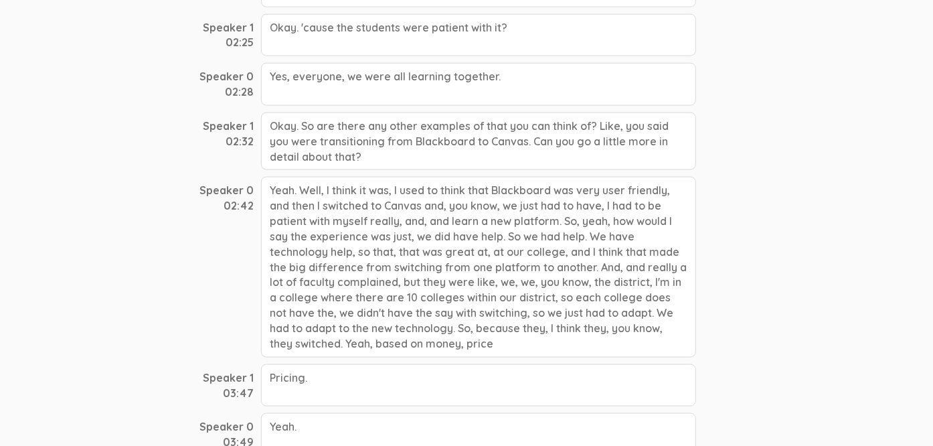
scroll to position [1138, 0]
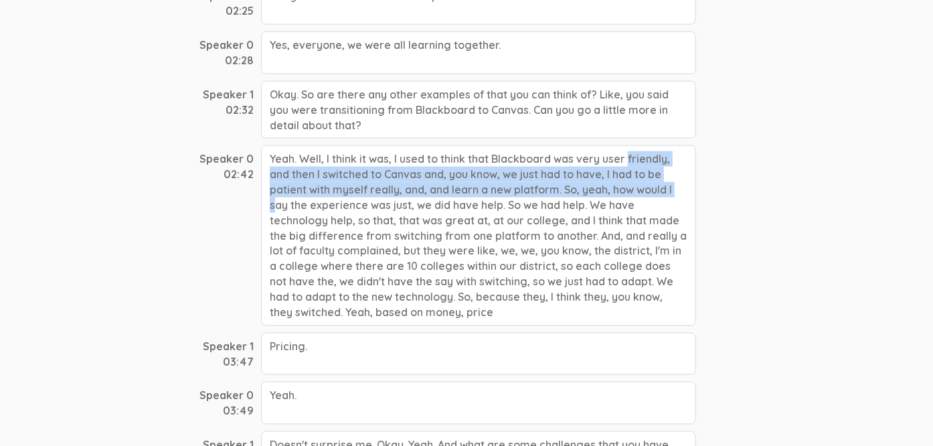
drag, startPoint x: 492, startPoint y: 145, endPoint x: 554, endPoint y: 182, distance: 72.7
click at [554, 182] on div "Yeah. Well, I think it was, I used to think that Blackboard was very user frien…" at bounding box center [478, 235] width 435 height 180
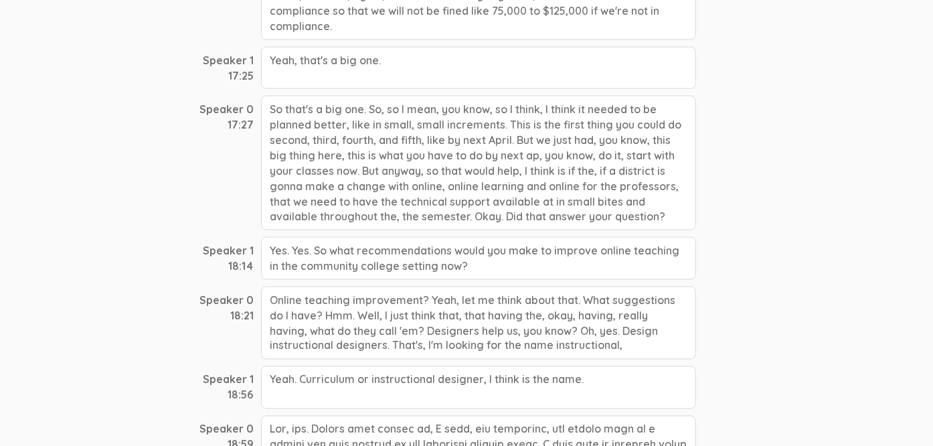
scroll to position [4752, 0]
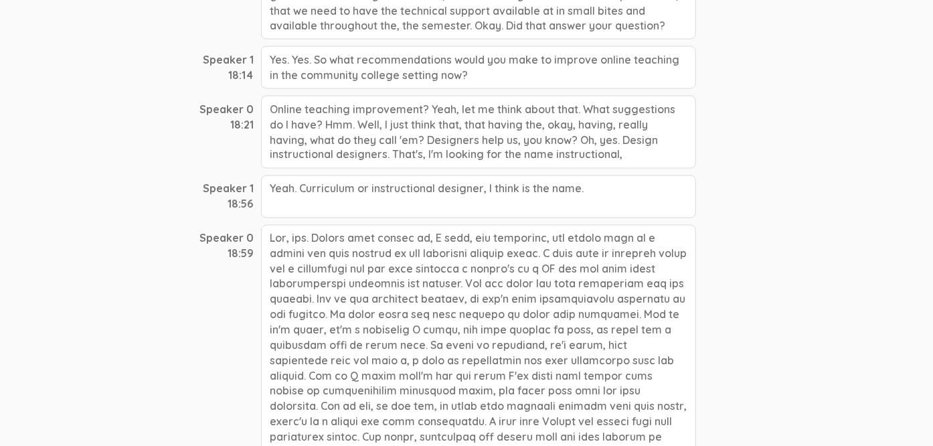
drag, startPoint x: 541, startPoint y: 303, endPoint x: 541, endPoint y: 284, distance: 18.1
click at [541, 303] on div at bounding box center [478, 346] width 435 height 242
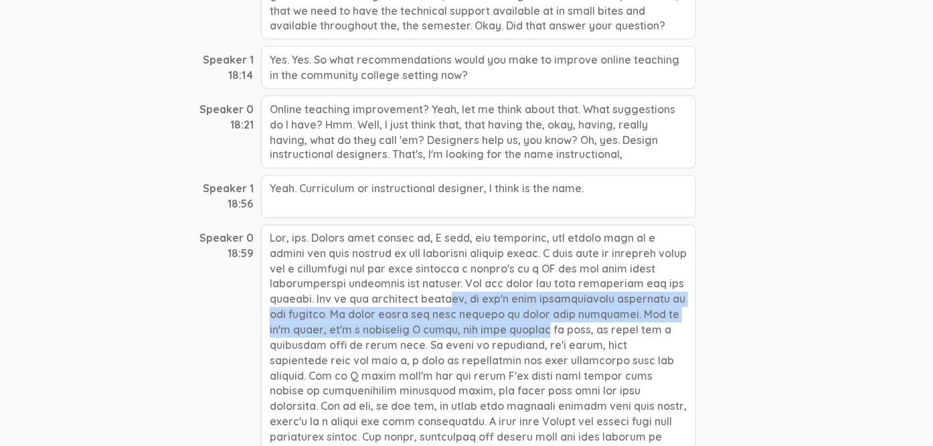
drag, startPoint x: 315, startPoint y: 220, endPoint x: 382, endPoint y: 256, distance: 76.3
click at [382, 256] on div at bounding box center [478, 346] width 435 height 242
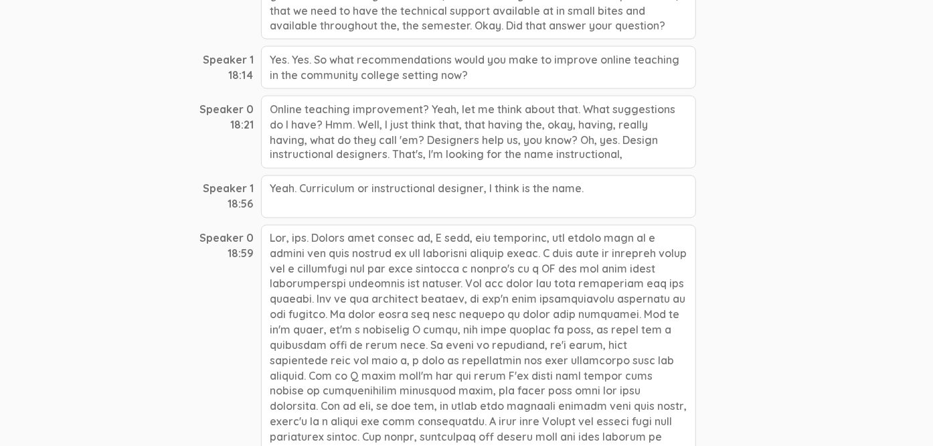
click at [586, 287] on div at bounding box center [478, 346] width 435 height 242
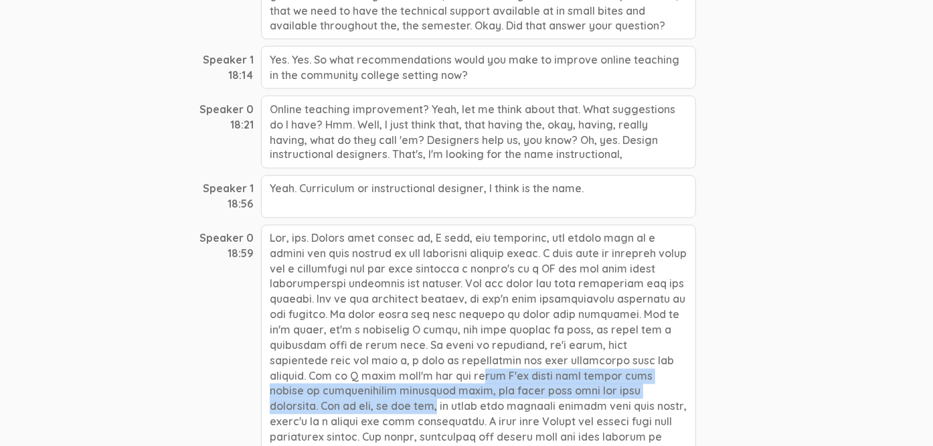
drag, startPoint x: 610, startPoint y: 282, endPoint x: 467, endPoint y: 320, distance: 147.6
click at [467, 320] on div at bounding box center [478, 346] width 435 height 242
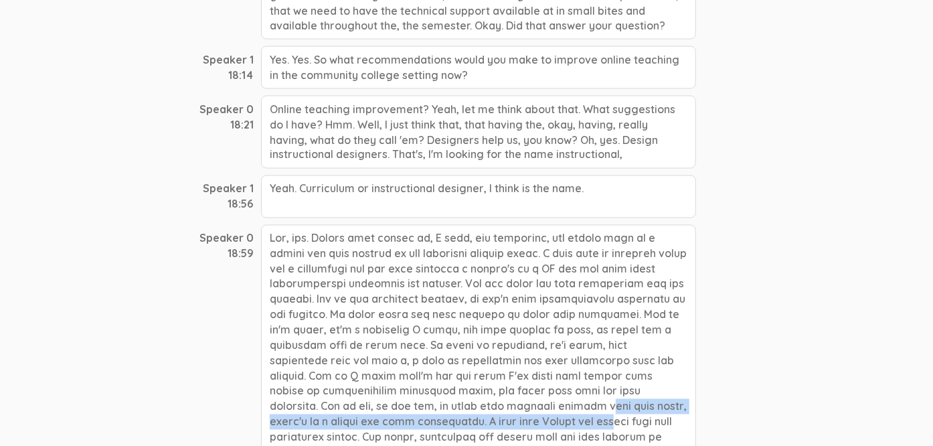
drag, startPoint x: 641, startPoint y: 327, endPoint x: 620, endPoint y: 321, distance: 22.4
click at [620, 321] on div at bounding box center [478, 346] width 435 height 242
click at [618, 320] on div at bounding box center [478, 346] width 435 height 242
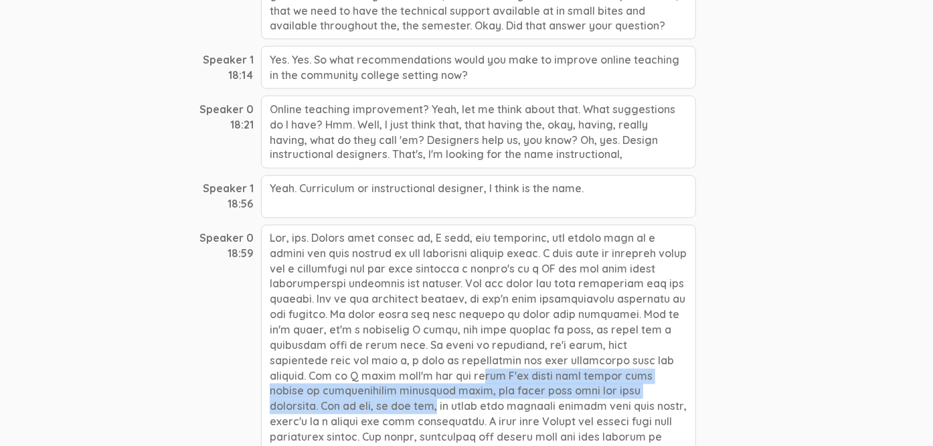
drag, startPoint x: 466, startPoint y: 317, endPoint x: 610, endPoint y: 282, distance: 148.6
click at [610, 282] on div at bounding box center [478, 346] width 435 height 242
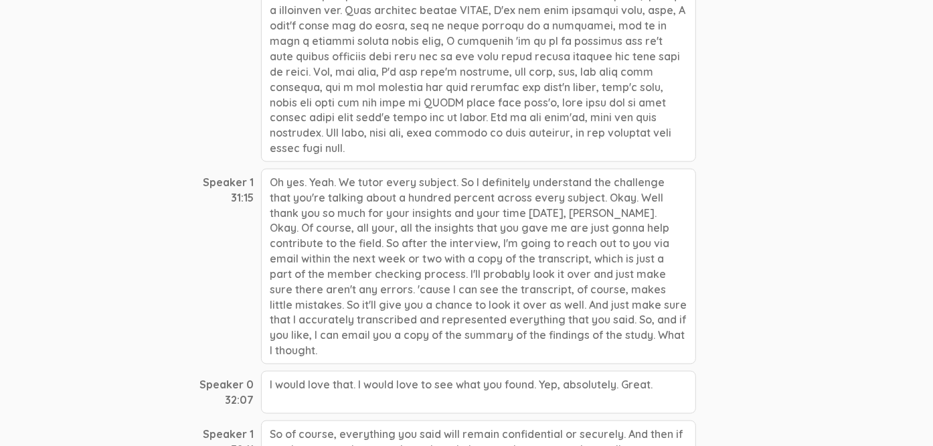
scroll to position [7699, 0]
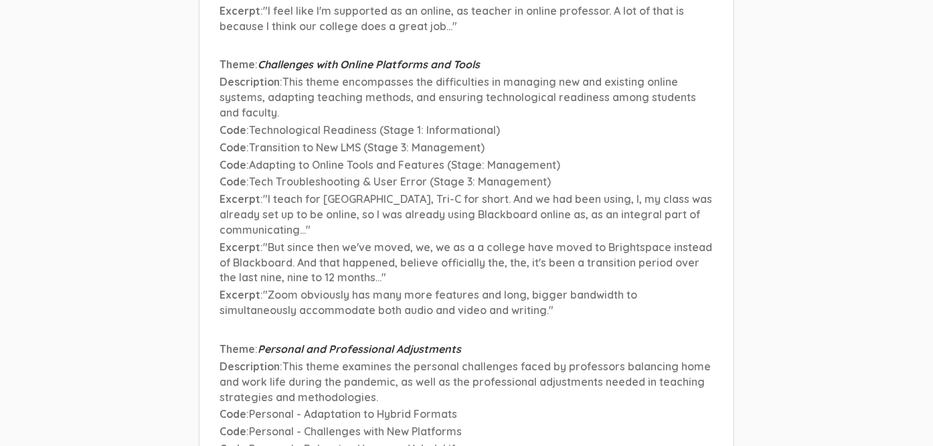
scroll to position [12750, 0]
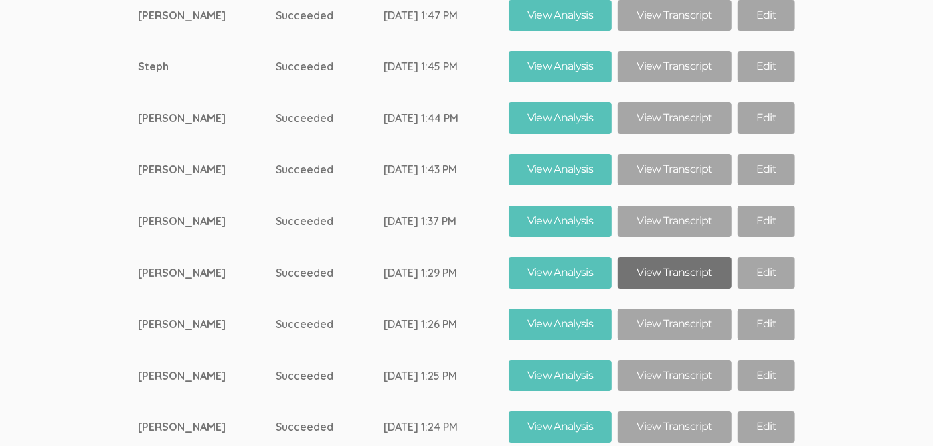
click at [635, 257] on link "View Transcript" at bounding box center [674, 272] width 113 height 31
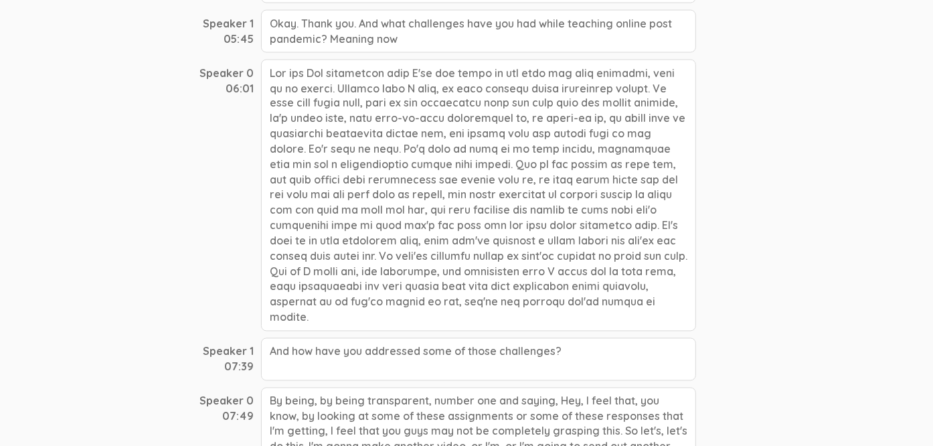
scroll to position [1539, 0]
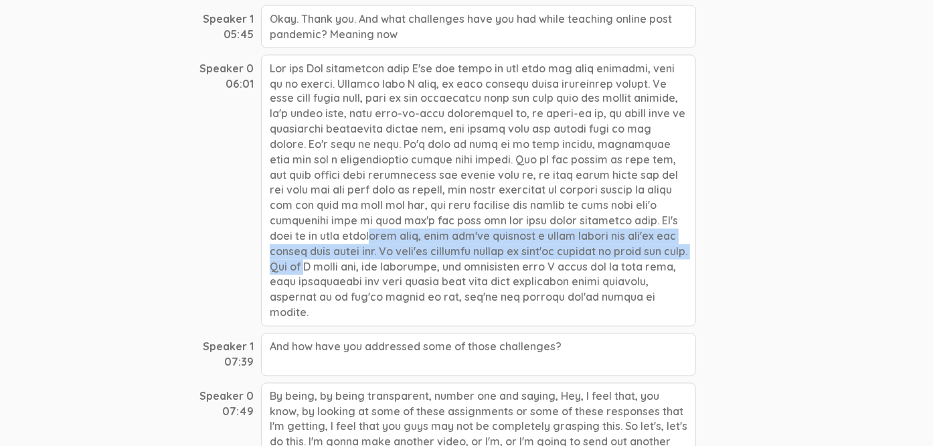
drag, startPoint x: 560, startPoint y: 194, endPoint x: 562, endPoint y: 226, distance: 32.2
click at [562, 226] on div at bounding box center [478, 191] width 435 height 272
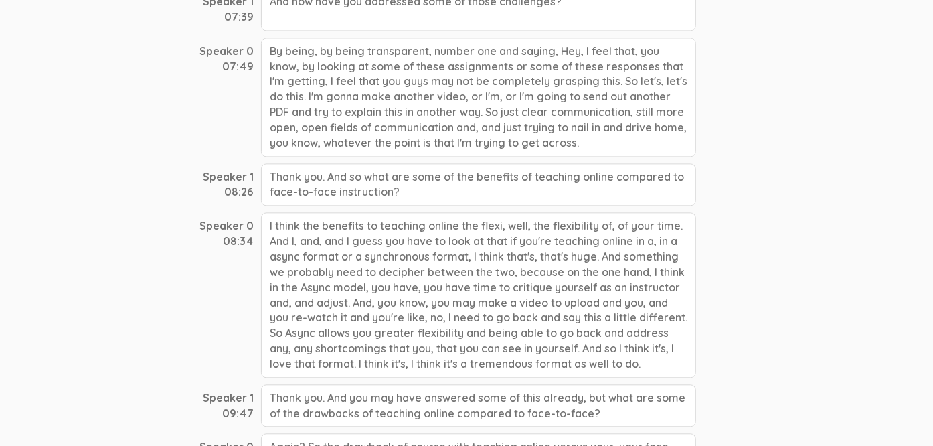
scroll to position [1941, 0]
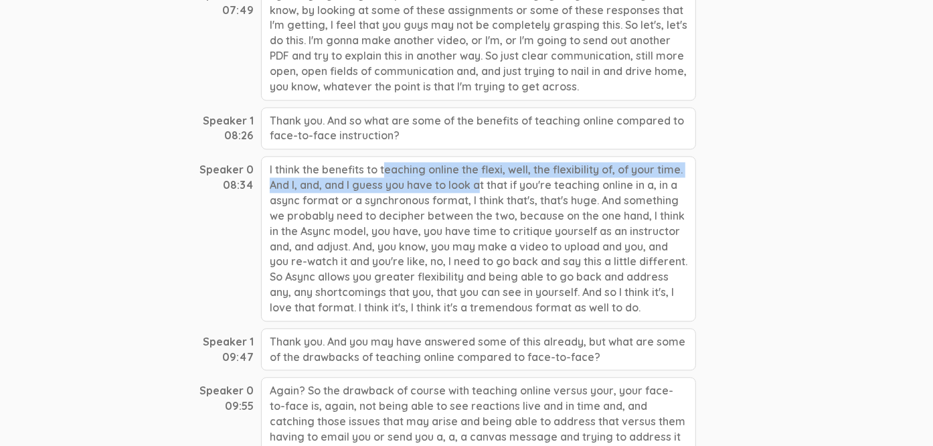
drag, startPoint x: 263, startPoint y: 126, endPoint x: 348, endPoint y: 145, distance: 87.2
click at [348, 156] on div "I think the benefits to teaching online the flexi, well, the flexibility of, of…" at bounding box center [478, 238] width 435 height 165
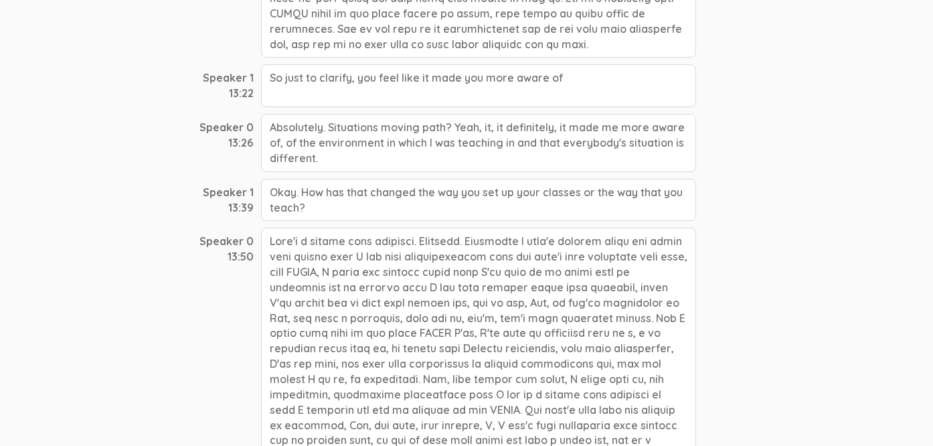
scroll to position [2945, 0]
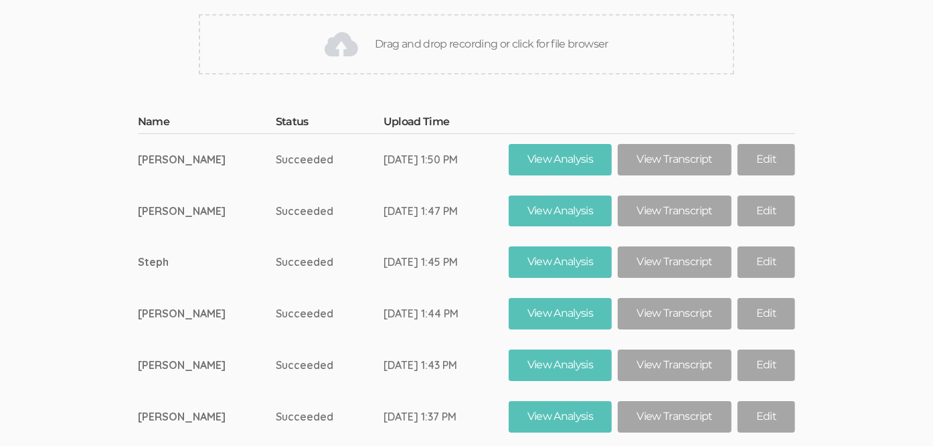
scroll to position [12549, 0]
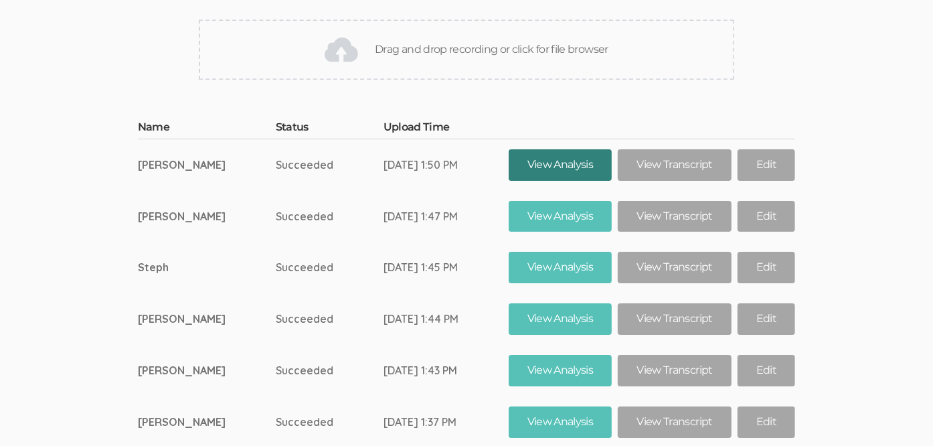
click at [552, 149] on link "View Analysis" at bounding box center [561, 164] width 104 height 31
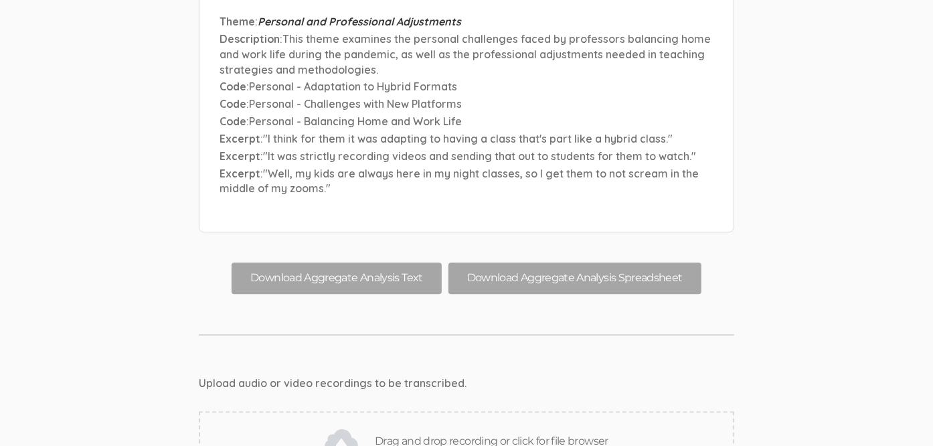
scroll to position [12348, 0]
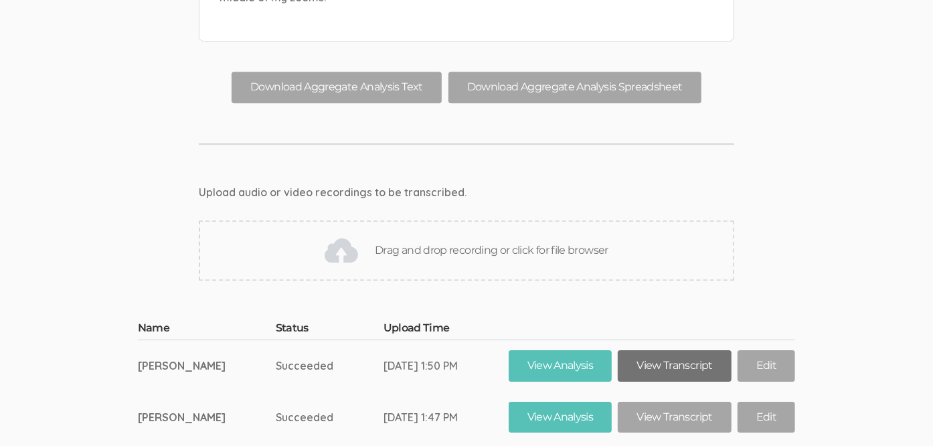
click at [685, 350] on link "View Transcript" at bounding box center [674, 365] width 113 height 31
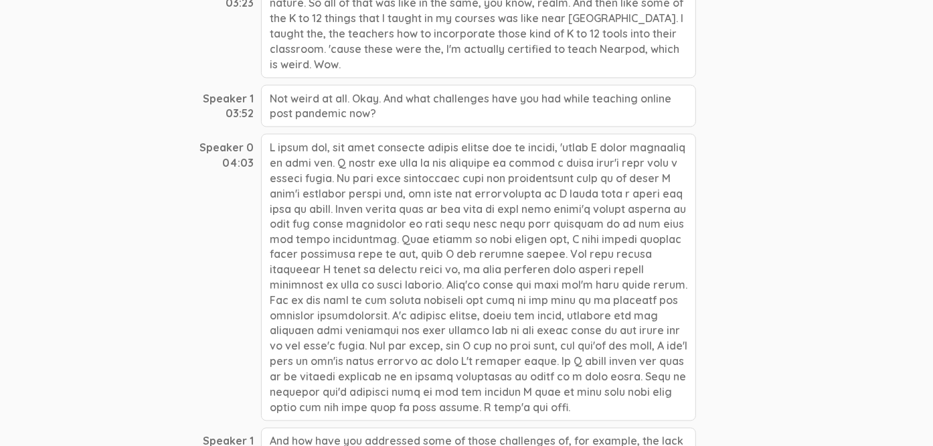
scroll to position [1406, 0]
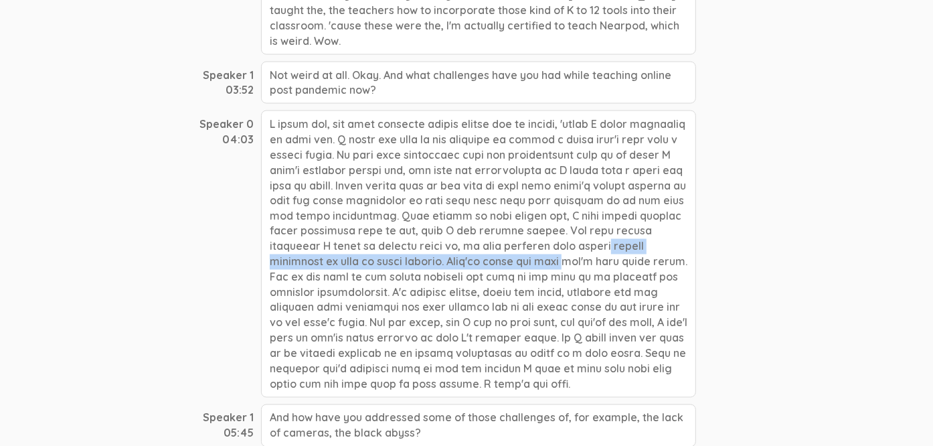
drag, startPoint x: 439, startPoint y: 218, endPoint x: 471, endPoint y: 210, distance: 33.1
click at [471, 210] on div at bounding box center [478, 253] width 435 height 287
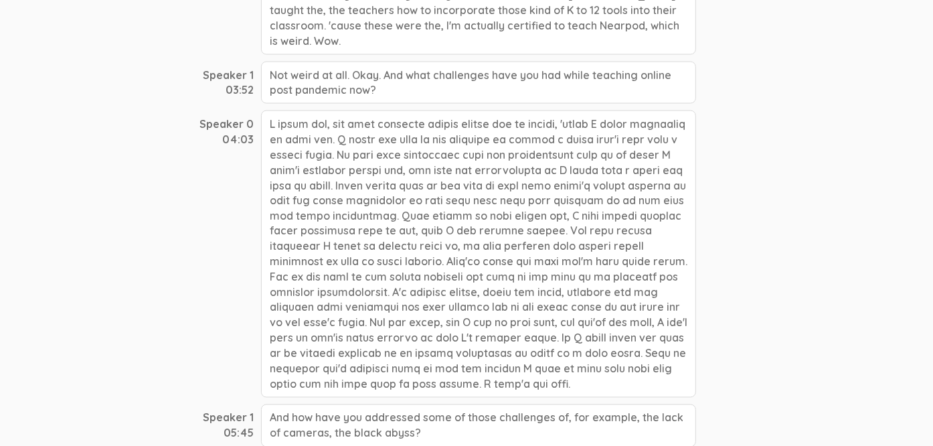
click at [479, 244] on div at bounding box center [478, 253] width 435 height 287
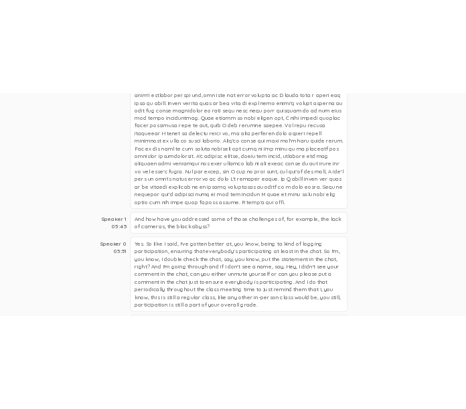
scroll to position [1606, 0]
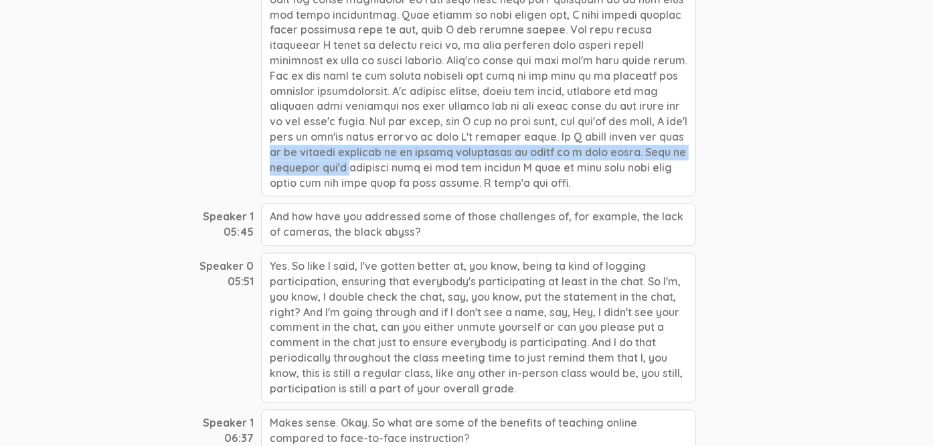
drag, startPoint x: 638, startPoint y: 112, endPoint x: 573, endPoint y: 92, distance: 67.8
click at [573, 92] on div at bounding box center [478, 53] width 435 height 287
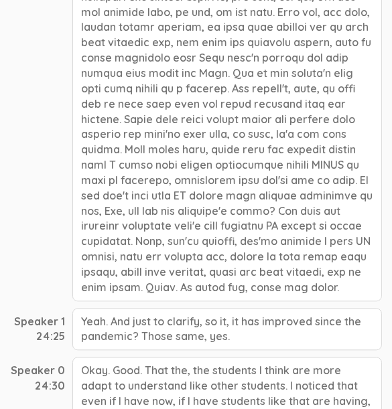
scroll to position [7031, 0]
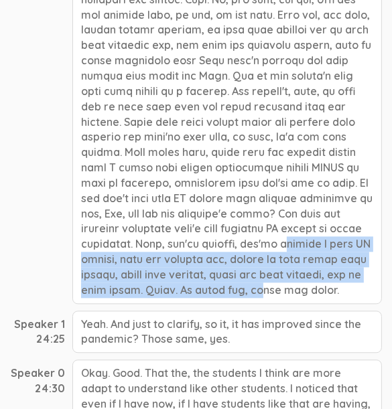
drag, startPoint x: 159, startPoint y: 92, endPoint x: 131, endPoint y: 141, distance: 56.4
click at [131, 141] on div at bounding box center [226, 121] width 309 height 363
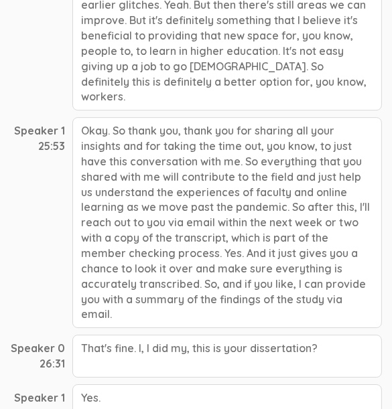
scroll to position [7768, 0]
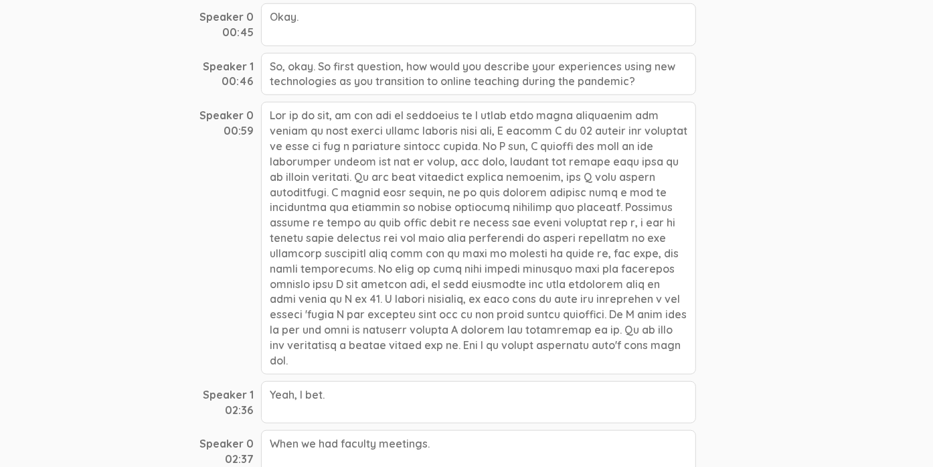
scroll to position [669, 0]
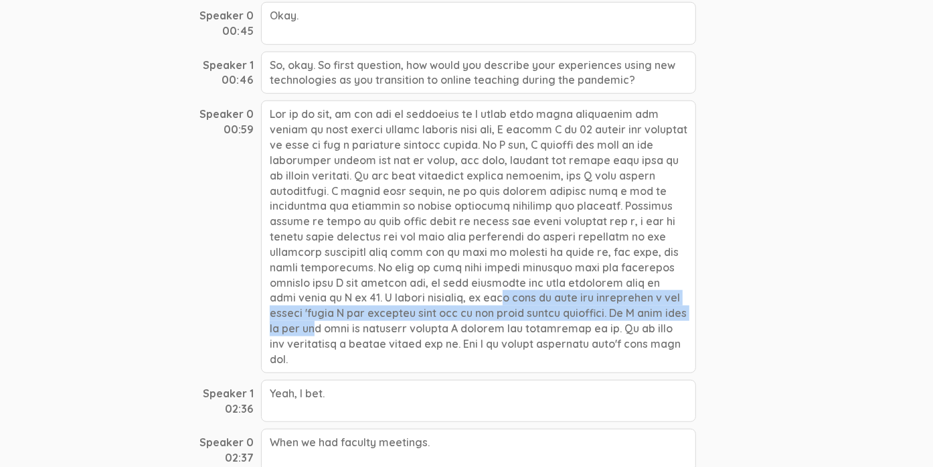
drag, startPoint x: 306, startPoint y: 290, endPoint x: 541, endPoint y: 307, distance: 235.6
click at [402, 307] on div at bounding box center [478, 236] width 435 height 272
click at [402, 301] on div at bounding box center [478, 236] width 435 height 272
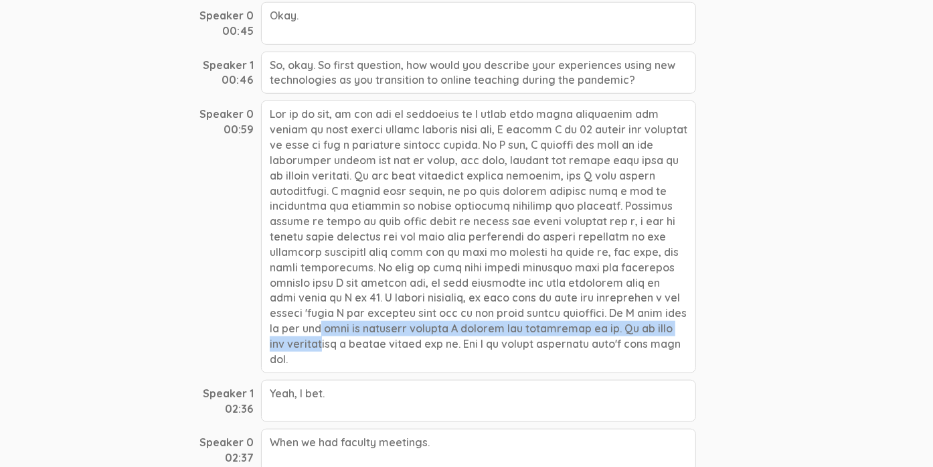
drag, startPoint x: 546, startPoint y: 304, endPoint x: 548, endPoint y: 318, distance: 14.3
click at [402, 318] on div at bounding box center [478, 236] width 435 height 272
copy div "So I felt like my job was kind of lessened because I already had background in i"
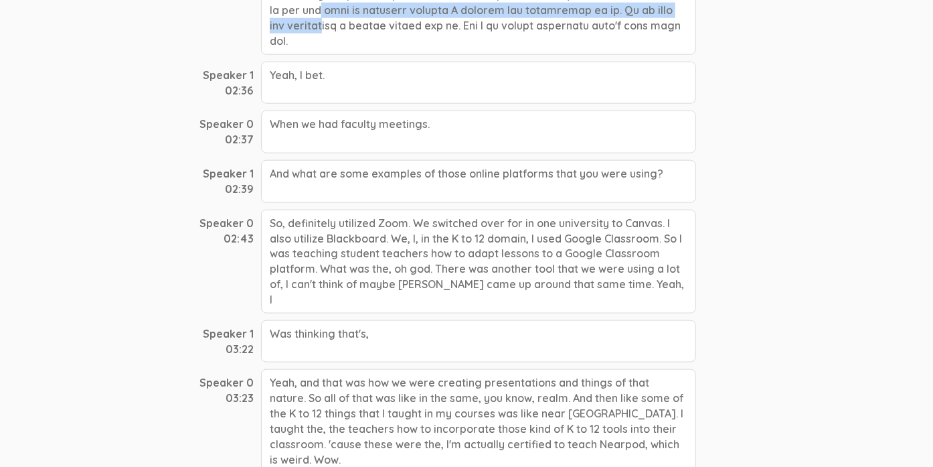
scroll to position [1004, 0]
